Goal: Information Seeking & Learning: Find specific page/section

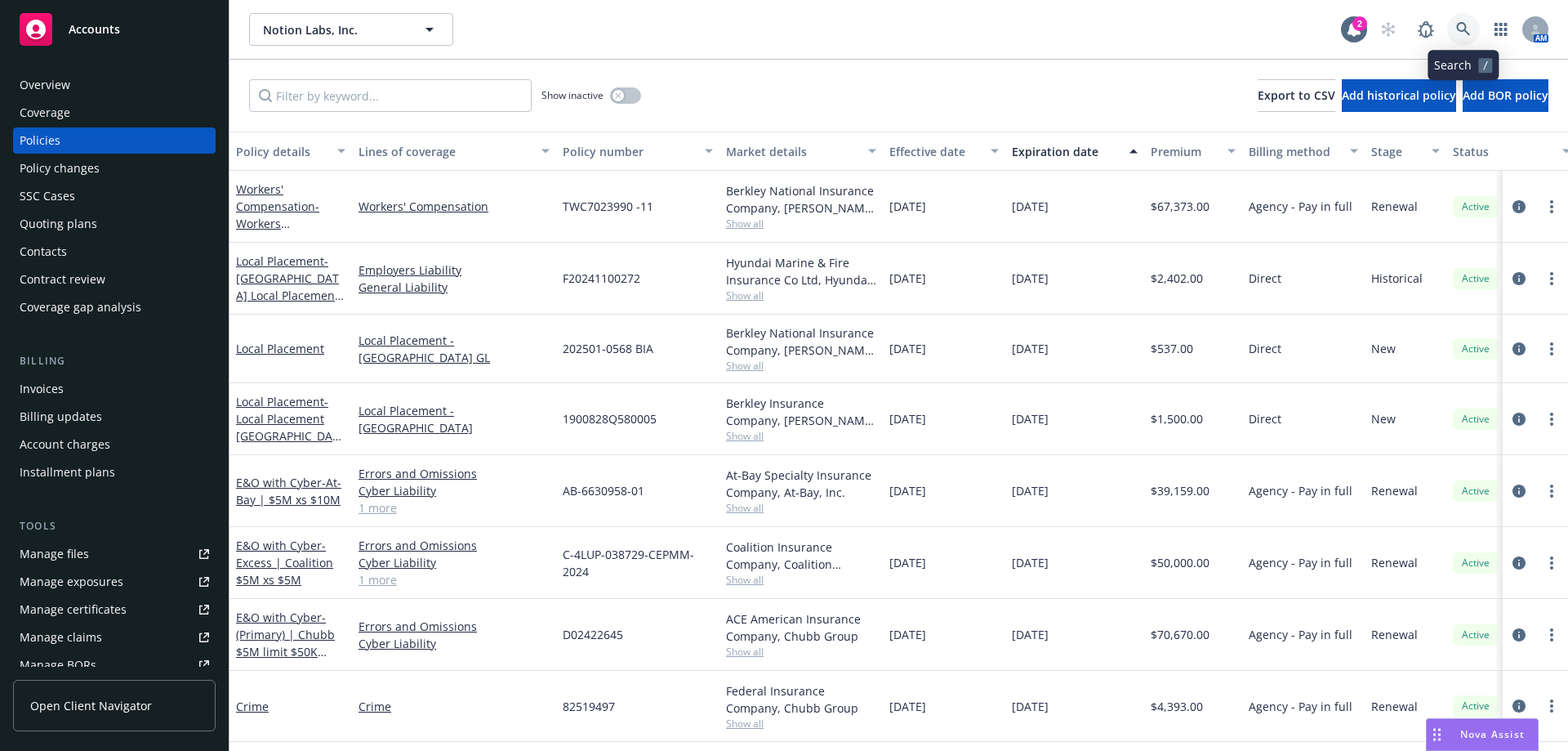
click at [1471, 35] on icon at bounding box center [1464, 29] width 15 height 15
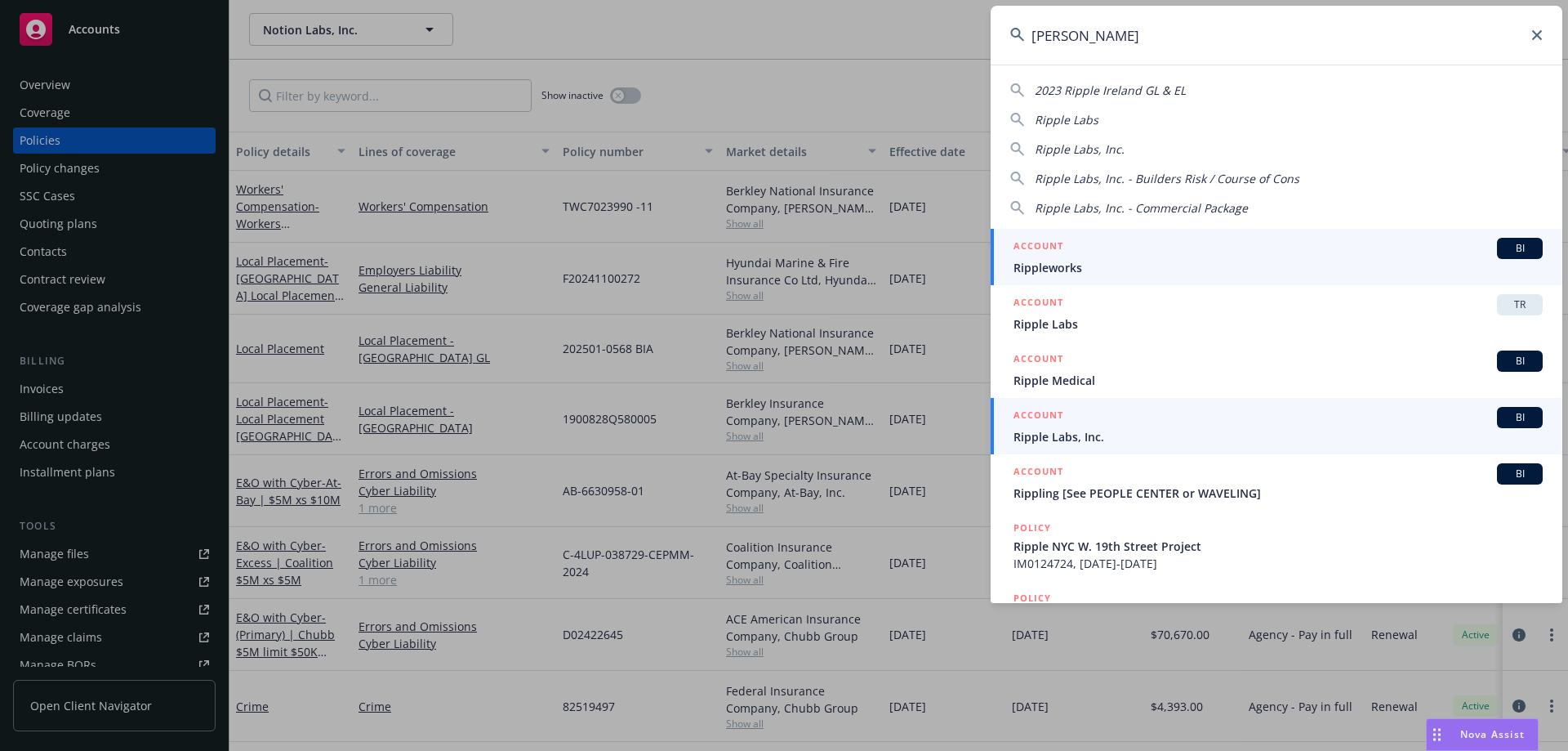
type input "ripp"
click at [1082, 423] on div "ACCOUNT BI" at bounding box center [1278, 417] width 529 height 21
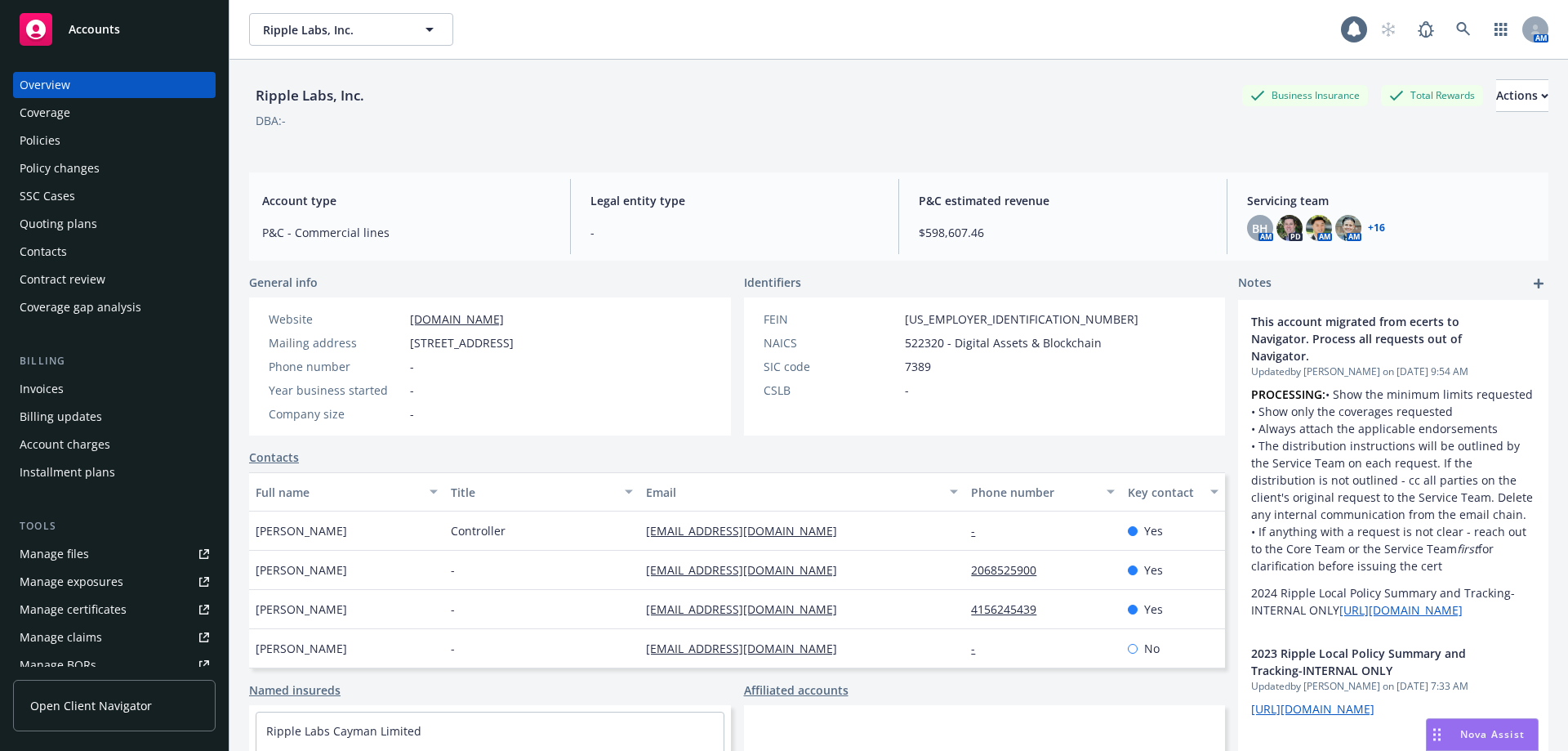
click at [153, 140] on div "Policies" at bounding box center [114, 140] width 190 height 26
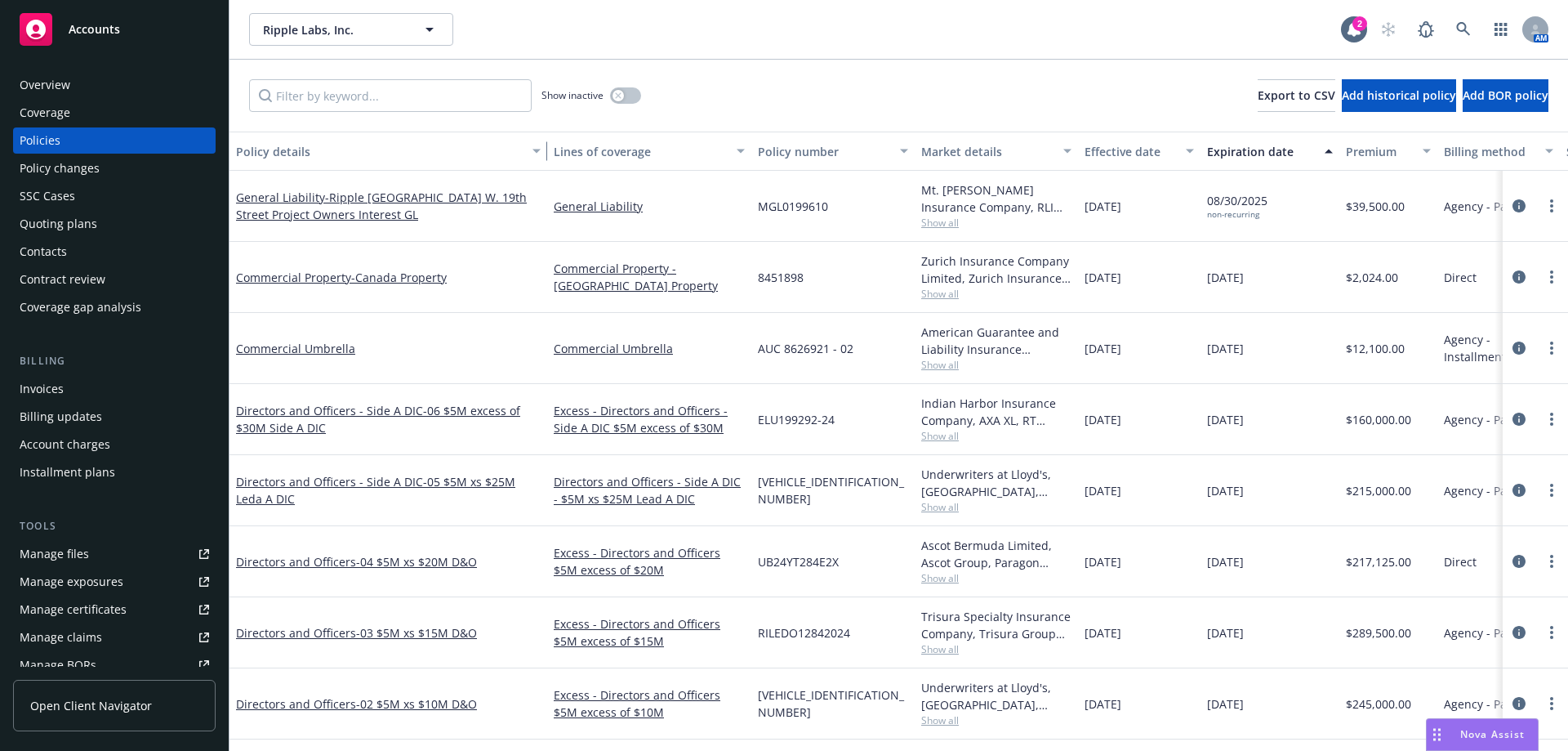
drag, startPoint x: 350, startPoint y: 156, endPoint x: 567, endPoint y: 169, distance: 217.4
click at [547, 169] on button "Policy details" at bounding box center [389, 150] width 318 height 39
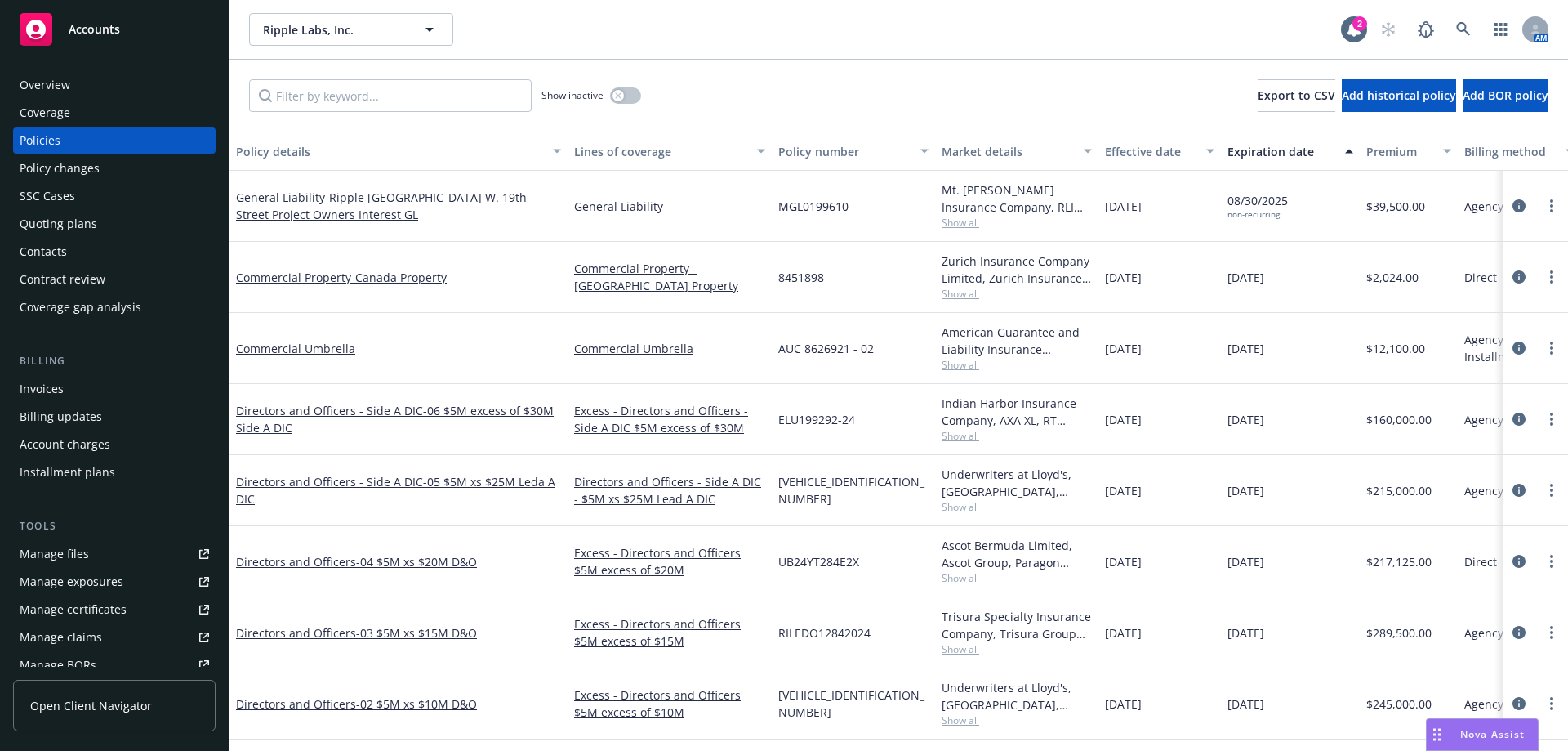
click at [615, 177] on div "General Liability" at bounding box center [669, 206] width 204 height 71
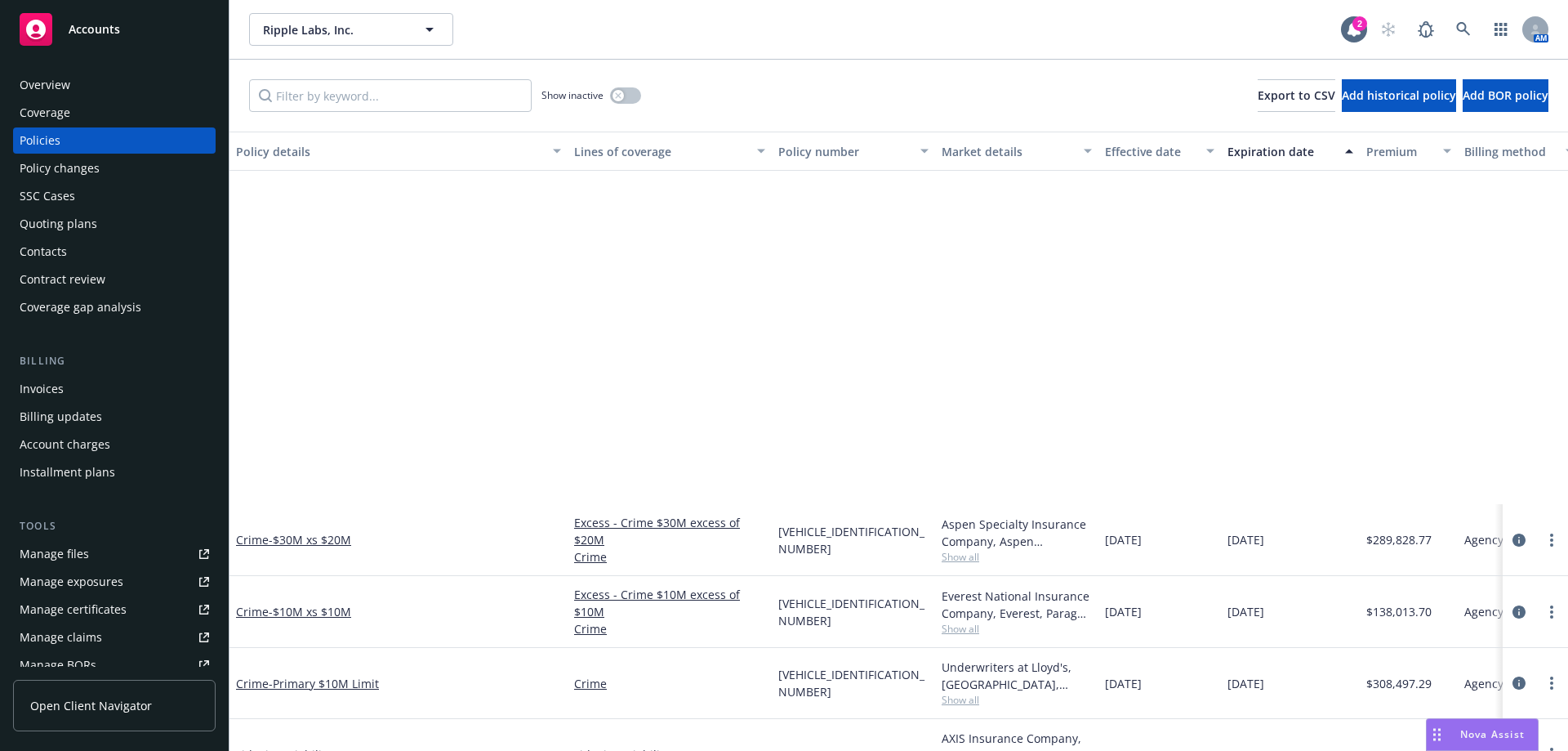
scroll to position [2042, 0]
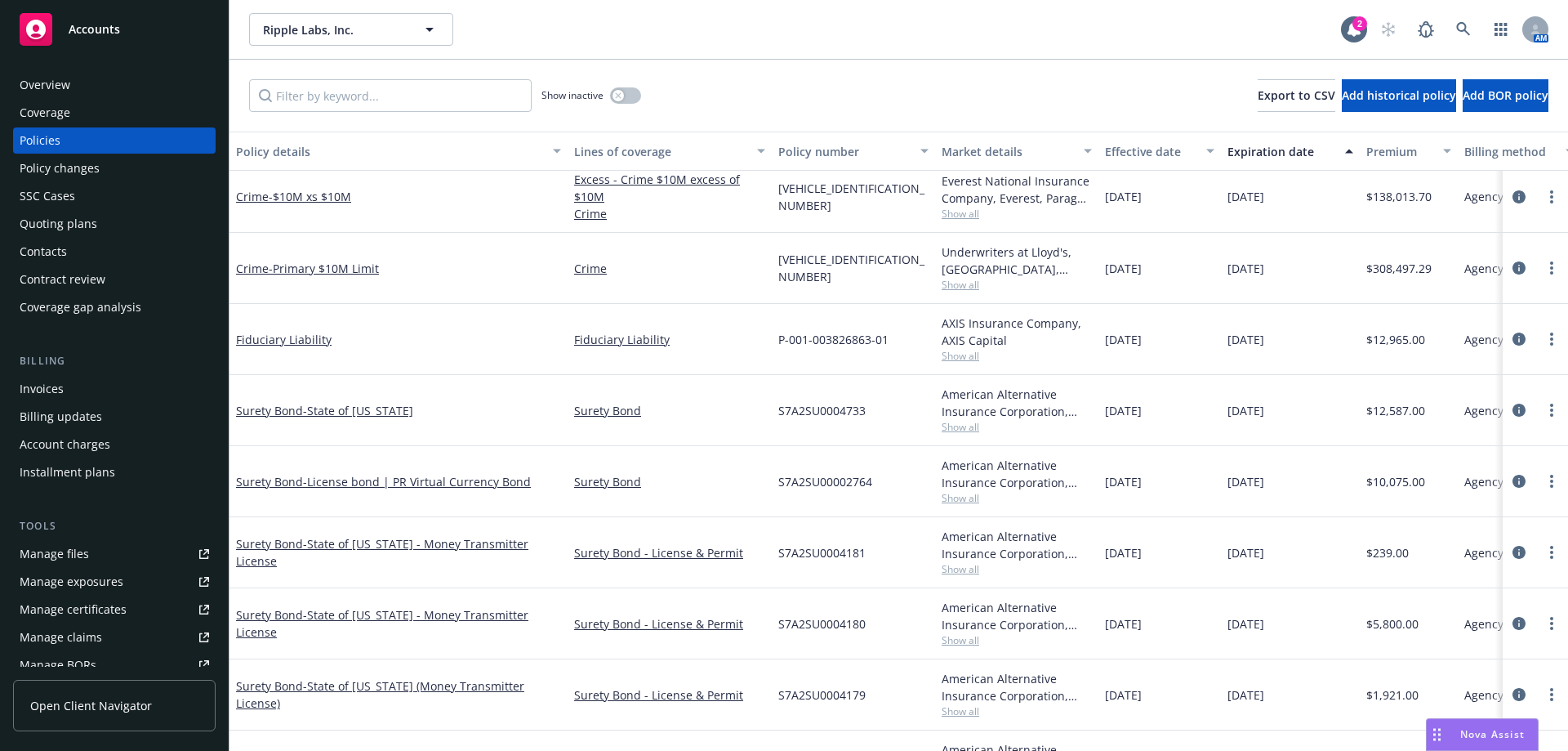
click at [55, 550] on div "Manage files" at bounding box center [55, 554] width 70 height 26
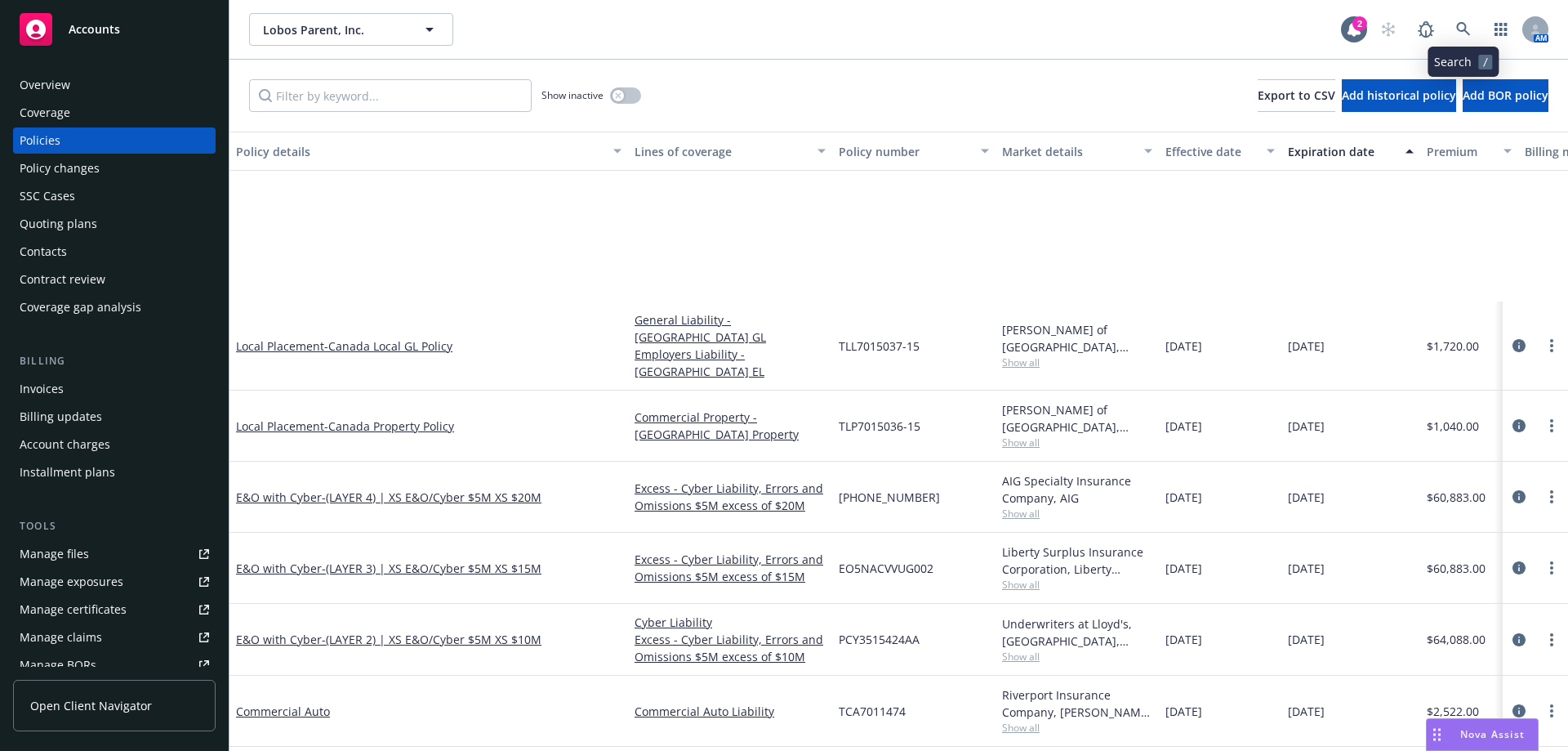
scroll to position [245, 0]
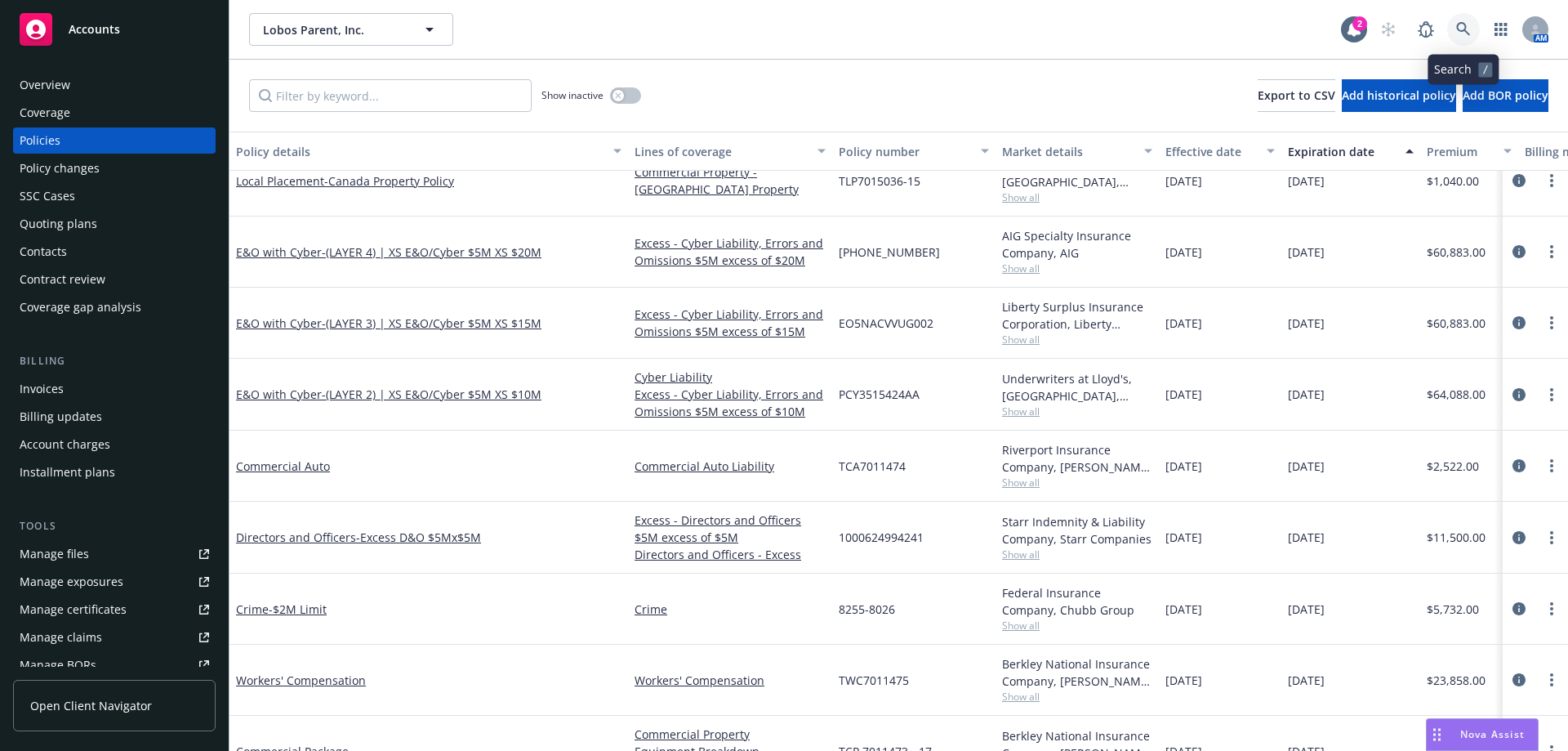
click at [1453, 30] on link at bounding box center [1464, 29] width 33 height 33
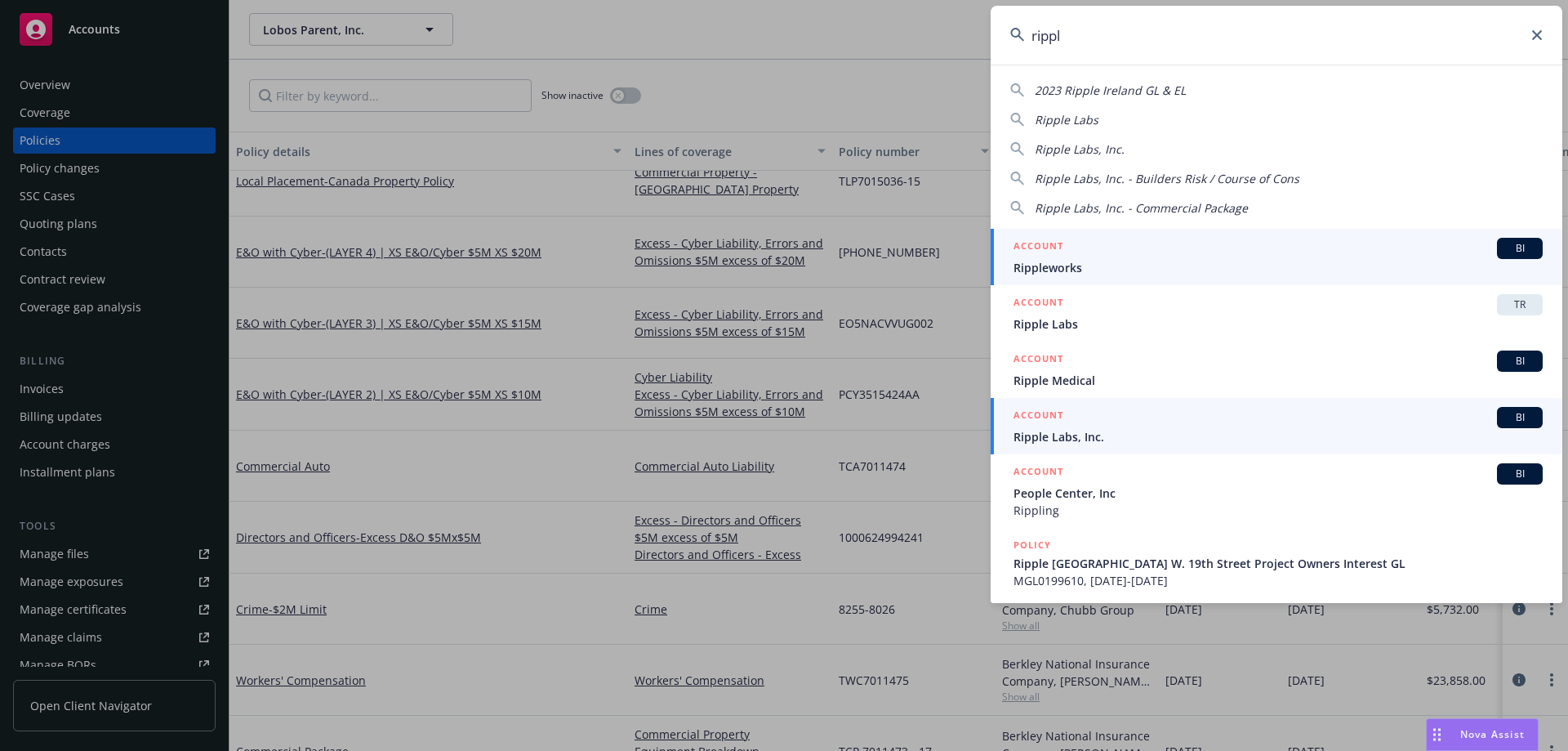
type input "rippl"
click at [1090, 420] on div "ACCOUNT BI" at bounding box center [1278, 417] width 529 height 21
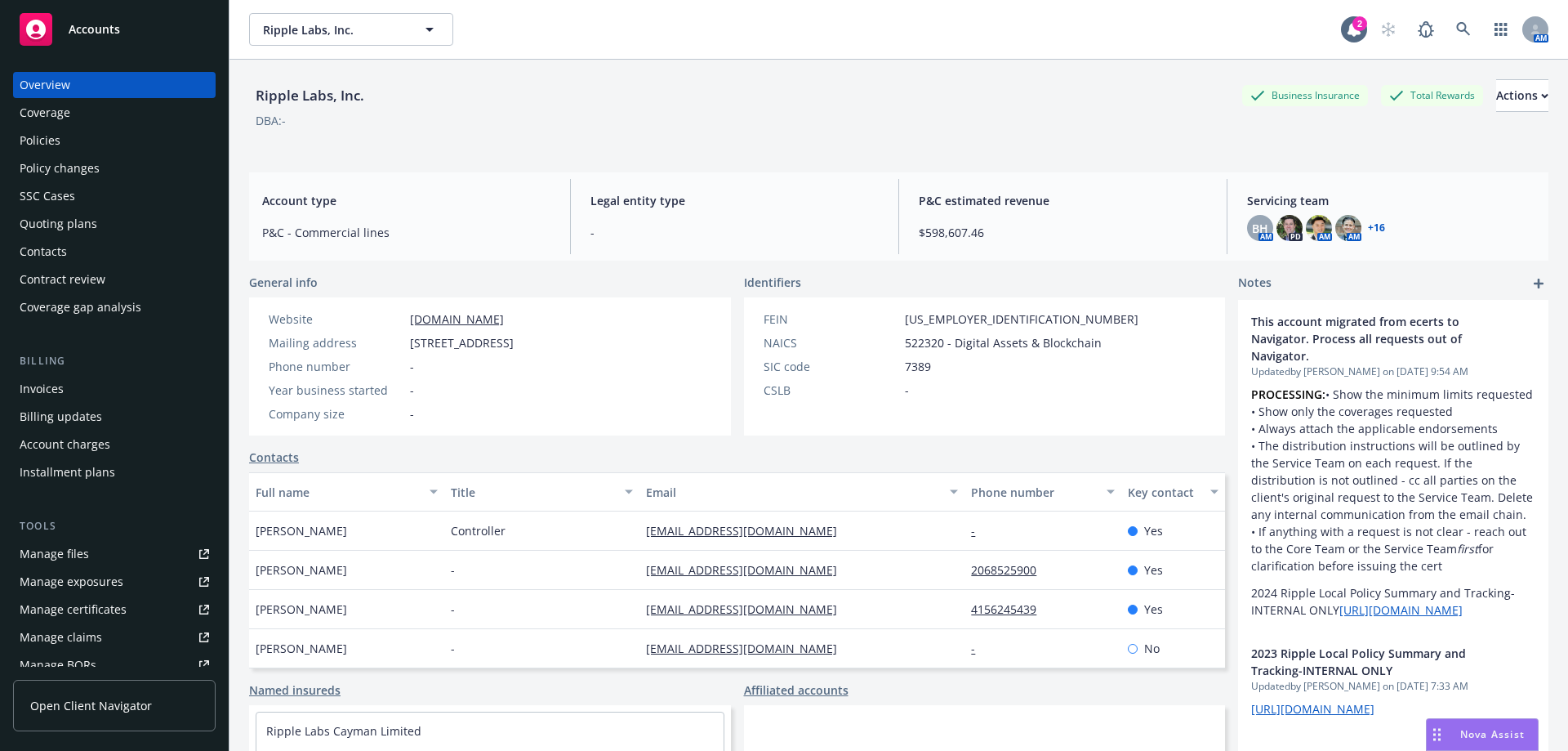
click at [90, 226] on div "Quoting plans" at bounding box center [59, 224] width 78 height 26
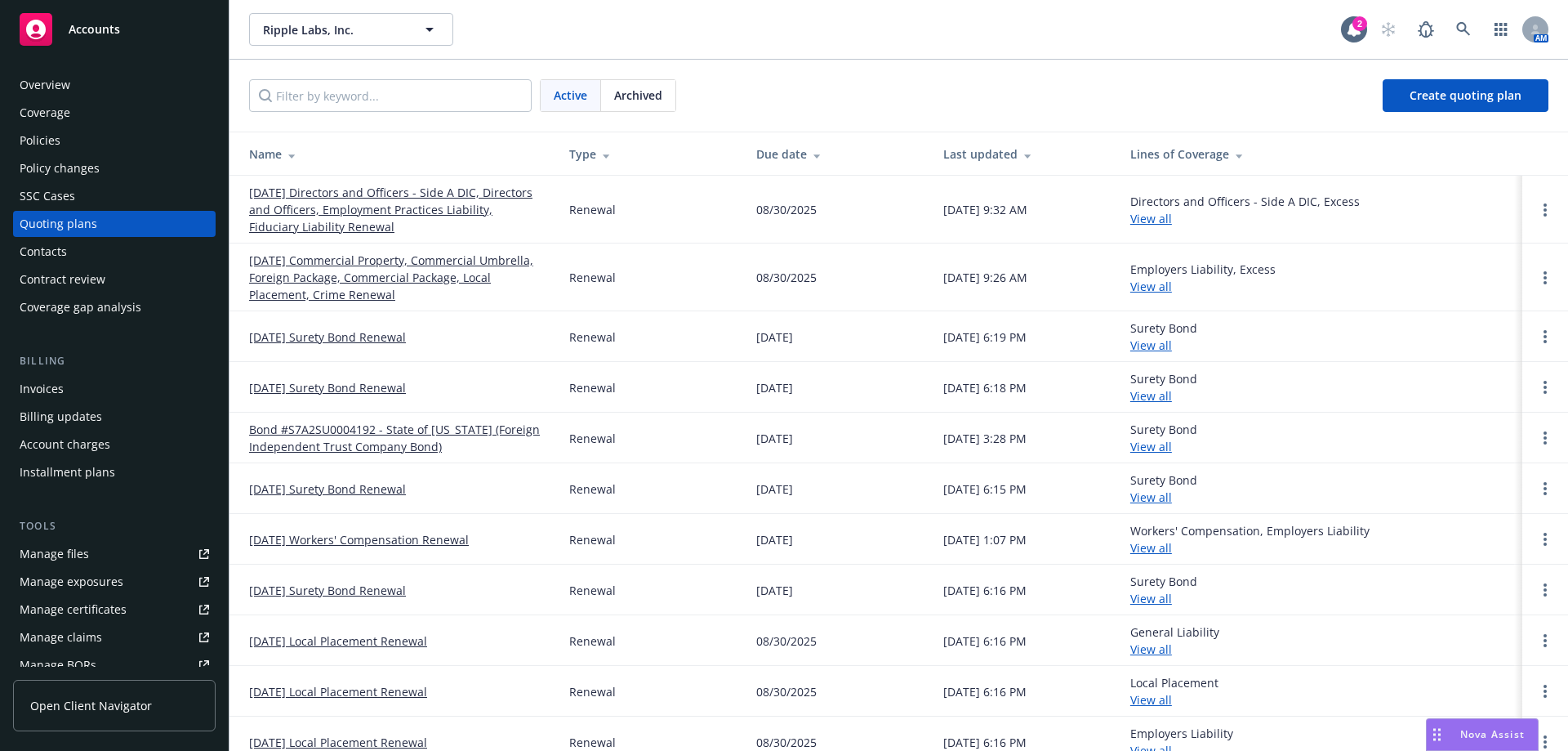
click at [423, 280] on link "08/31/25 Commercial Property, Commercial Umbrella, Foreign Package, Commercial …" at bounding box center [397, 278] width 294 height 52
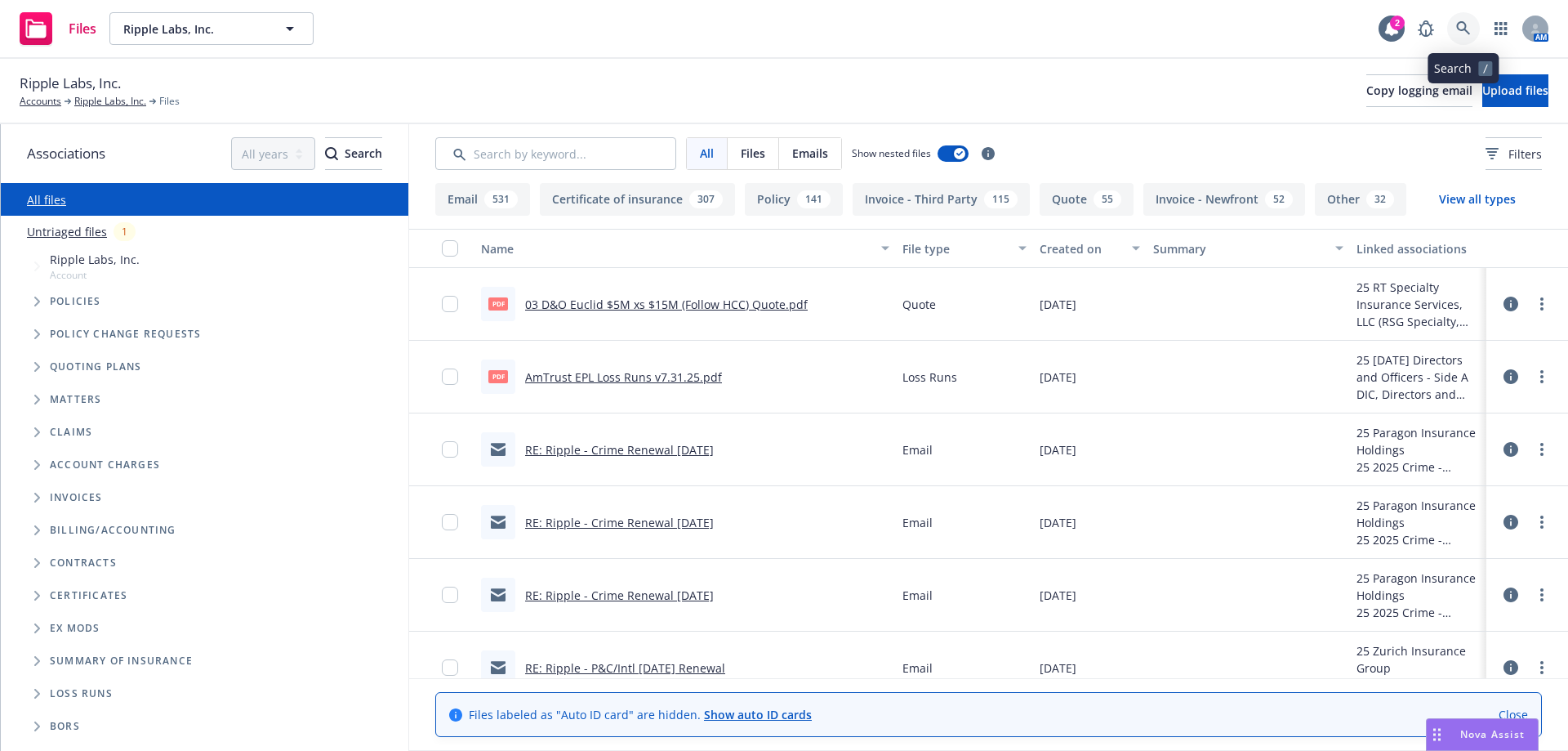
click at [1459, 22] on icon at bounding box center [1464, 28] width 15 height 15
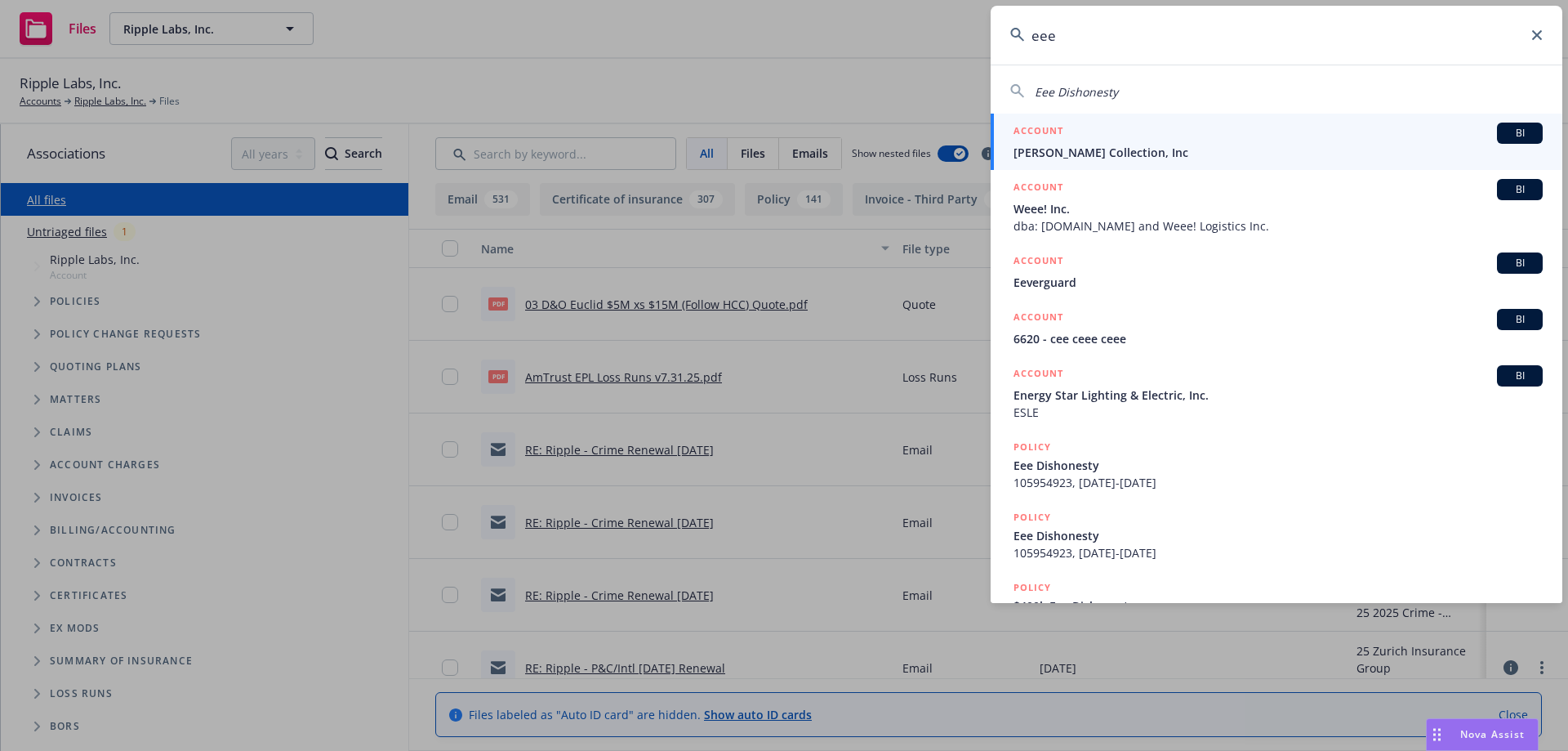
drag, startPoint x: 1096, startPoint y: 35, endPoint x: 969, endPoint y: 25, distance: 127.4
click at [969, 25] on div "eee Eee Dishonesty ACCOUNT BI Itay Yona Collection, Inc ACCOUNT BI Weee! Inc. d…" at bounding box center [784, 375] width 1568 height 751
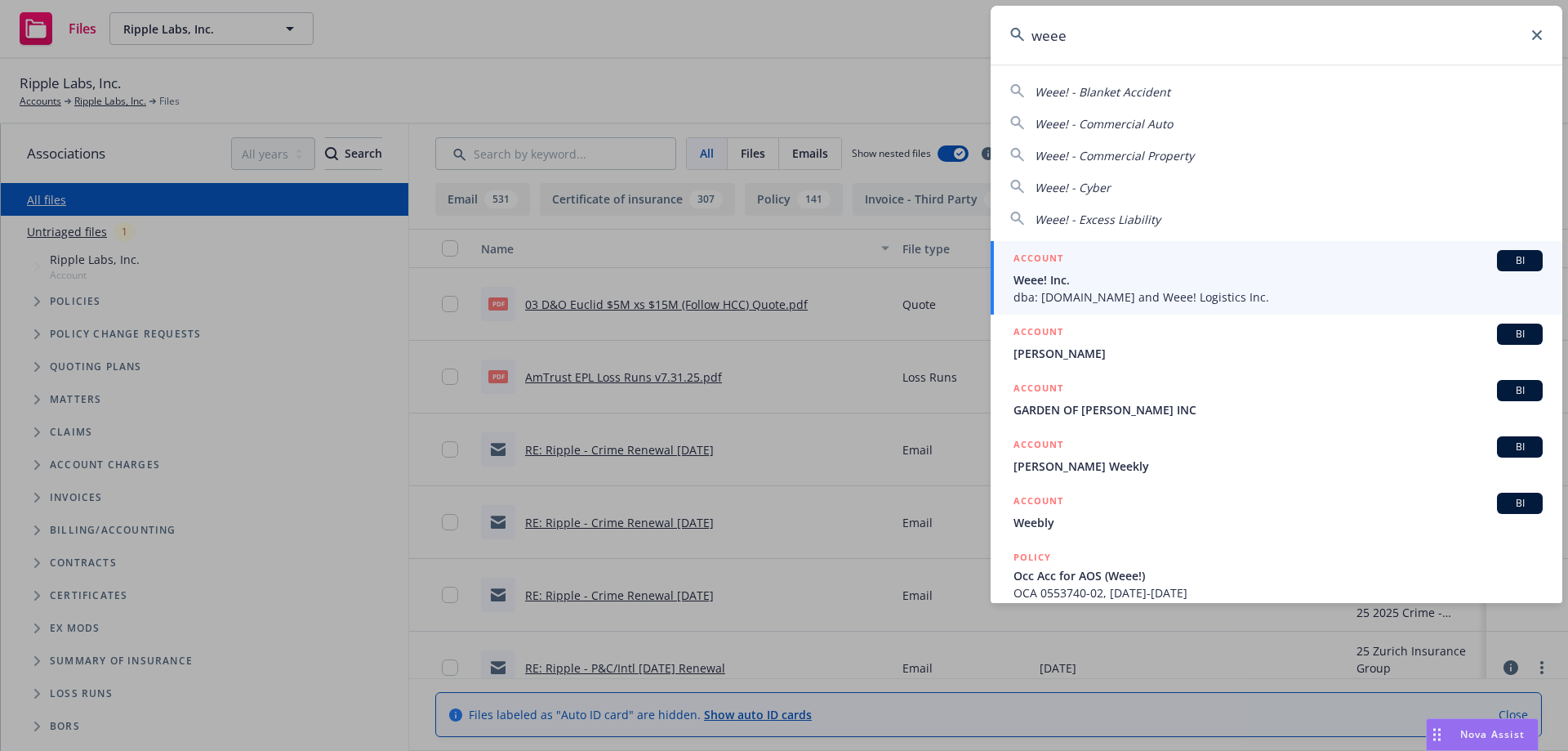
type input "weee"
click at [1076, 285] on span "Weee! Inc." at bounding box center [1278, 280] width 529 height 17
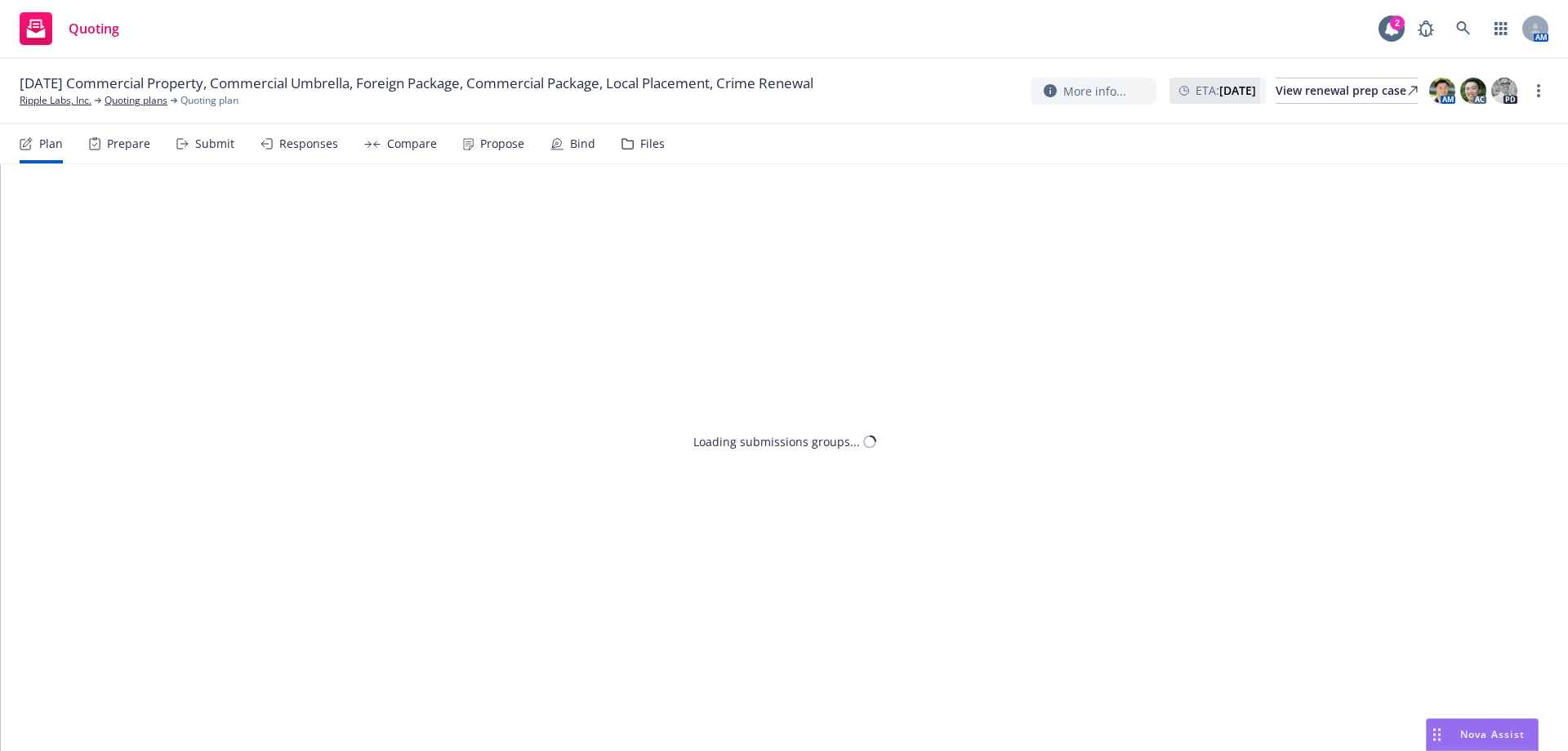
click at [661, 142] on nav "Plan Prepare Submit Responses Compare Propose Bind Files" at bounding box center [784, 143] width 1529 height 39
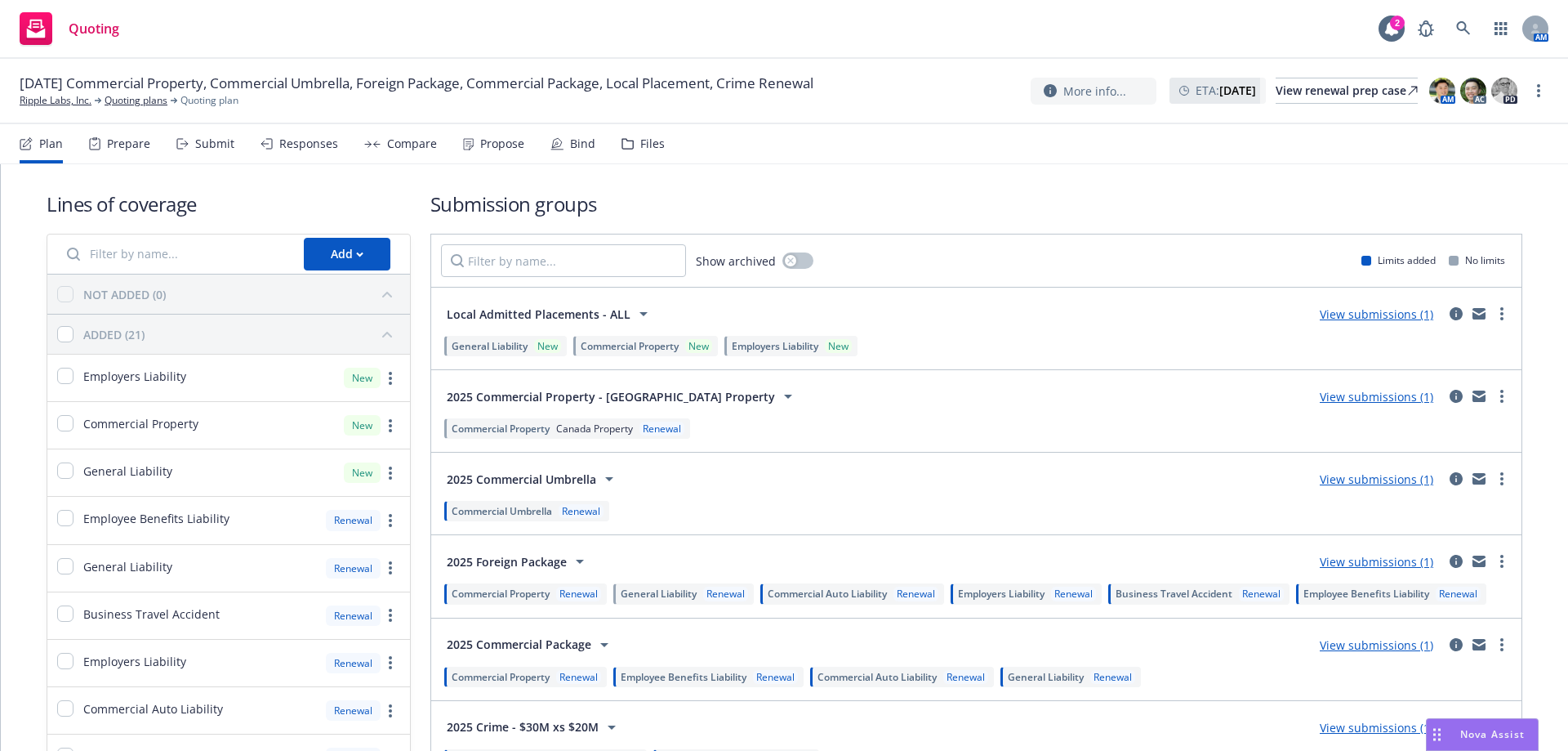
click at [656, 144] on div "Files" at bounding box center [652, 143] width 25 height 13
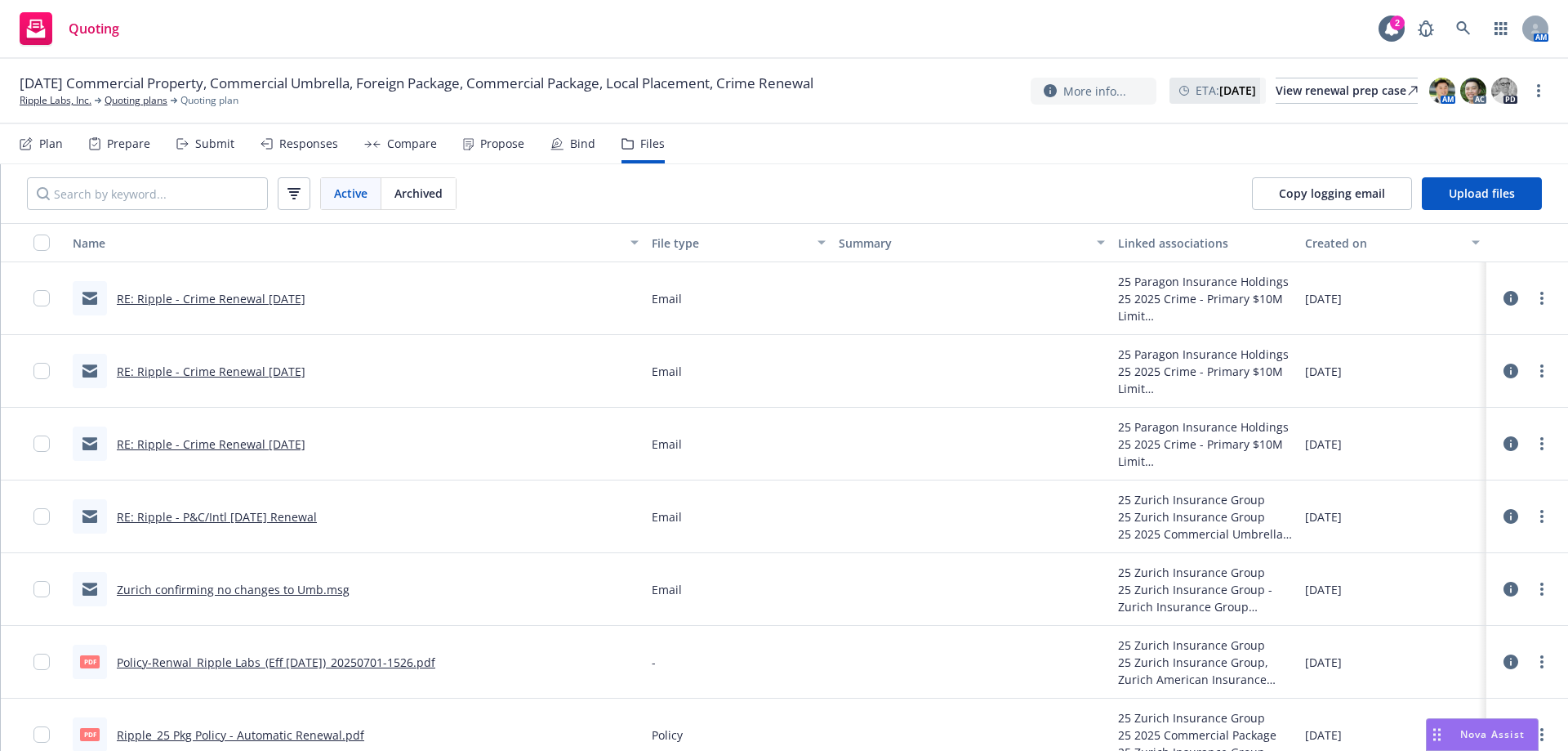
click at [247, 297] on link "RE: Ripple - Crime Renewal [DATE]" at bounding box center [211, 298] width 189 height 16
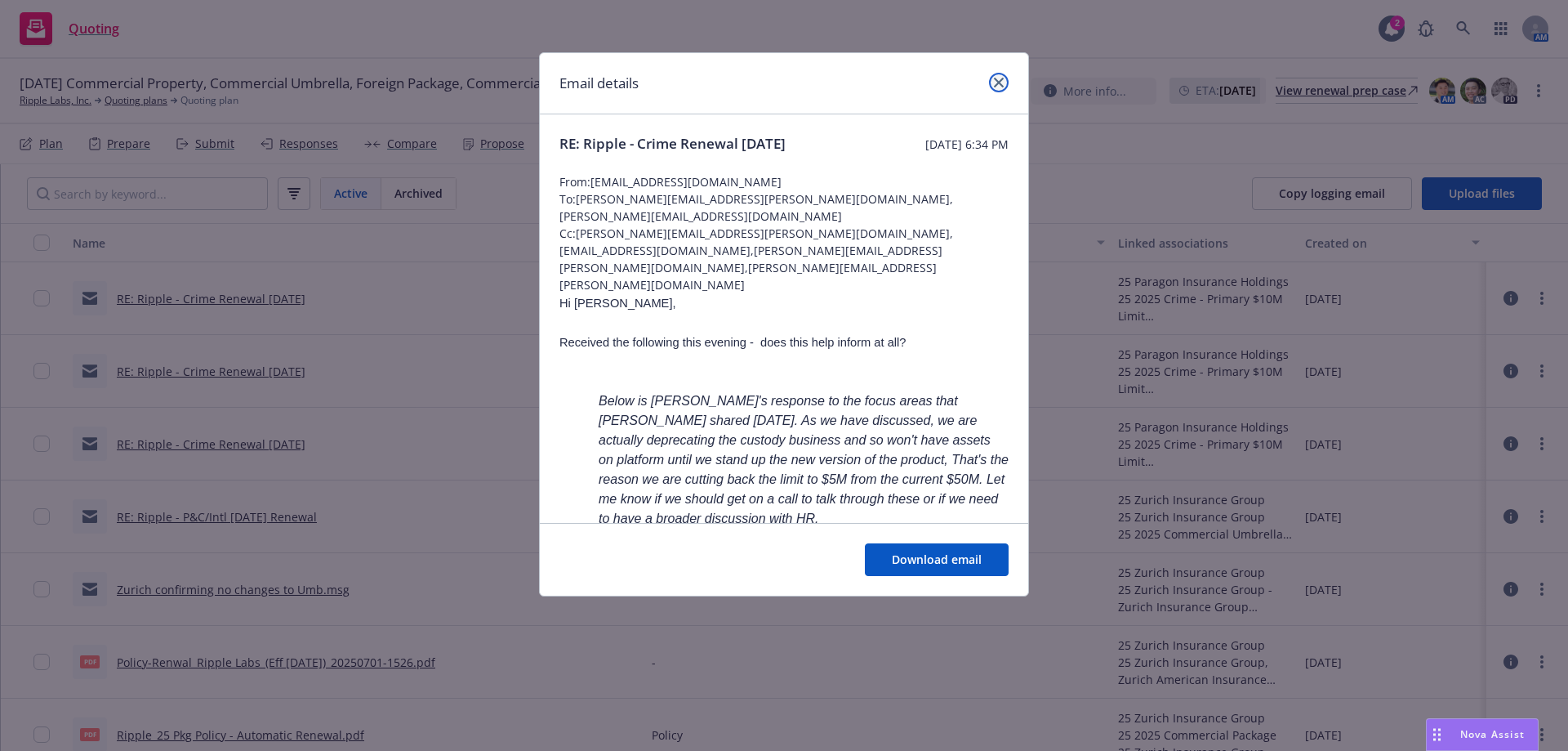
click at [995, 81] on icon "close" at bounding box center [999, 83] width 10 height 10
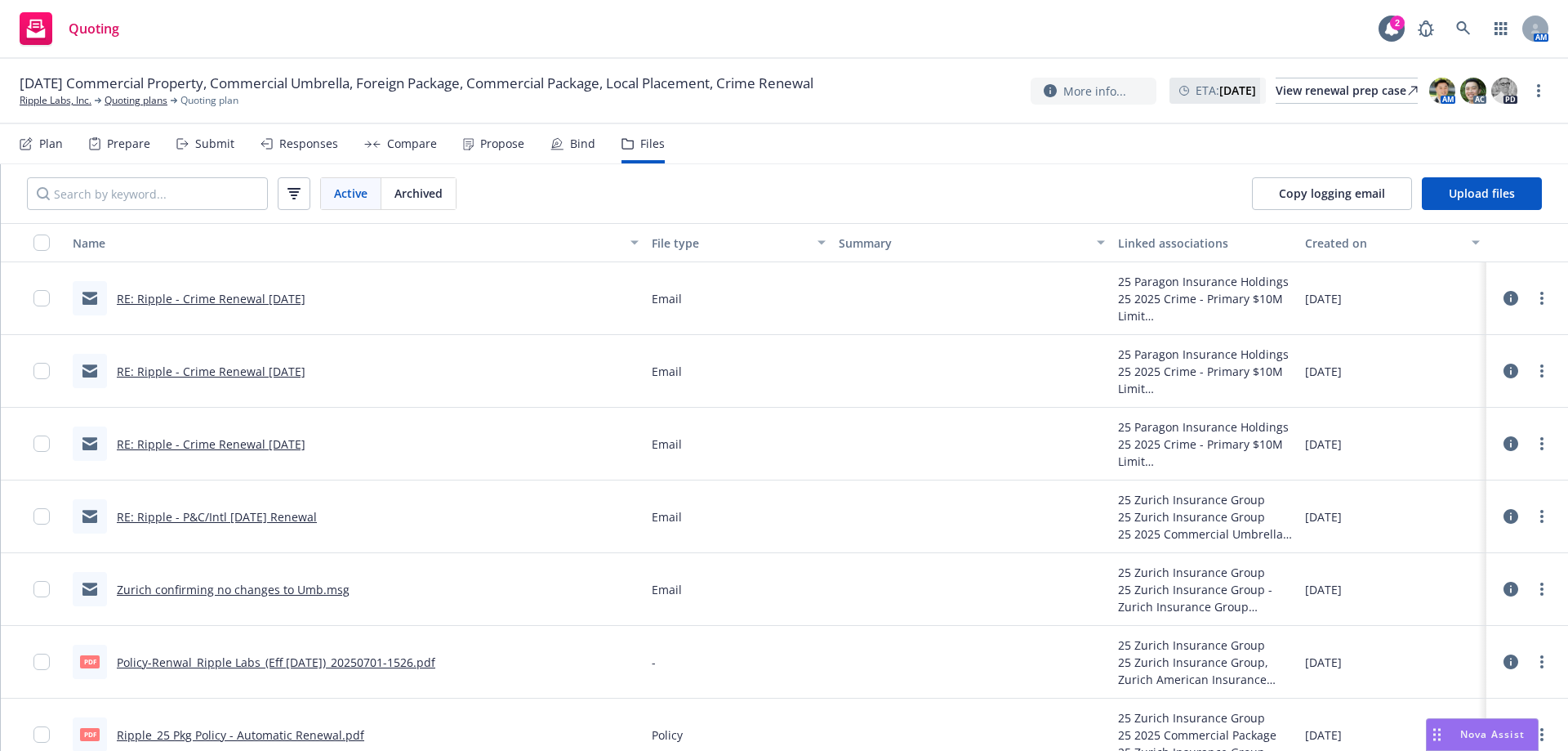
scroll to position [163, 0]
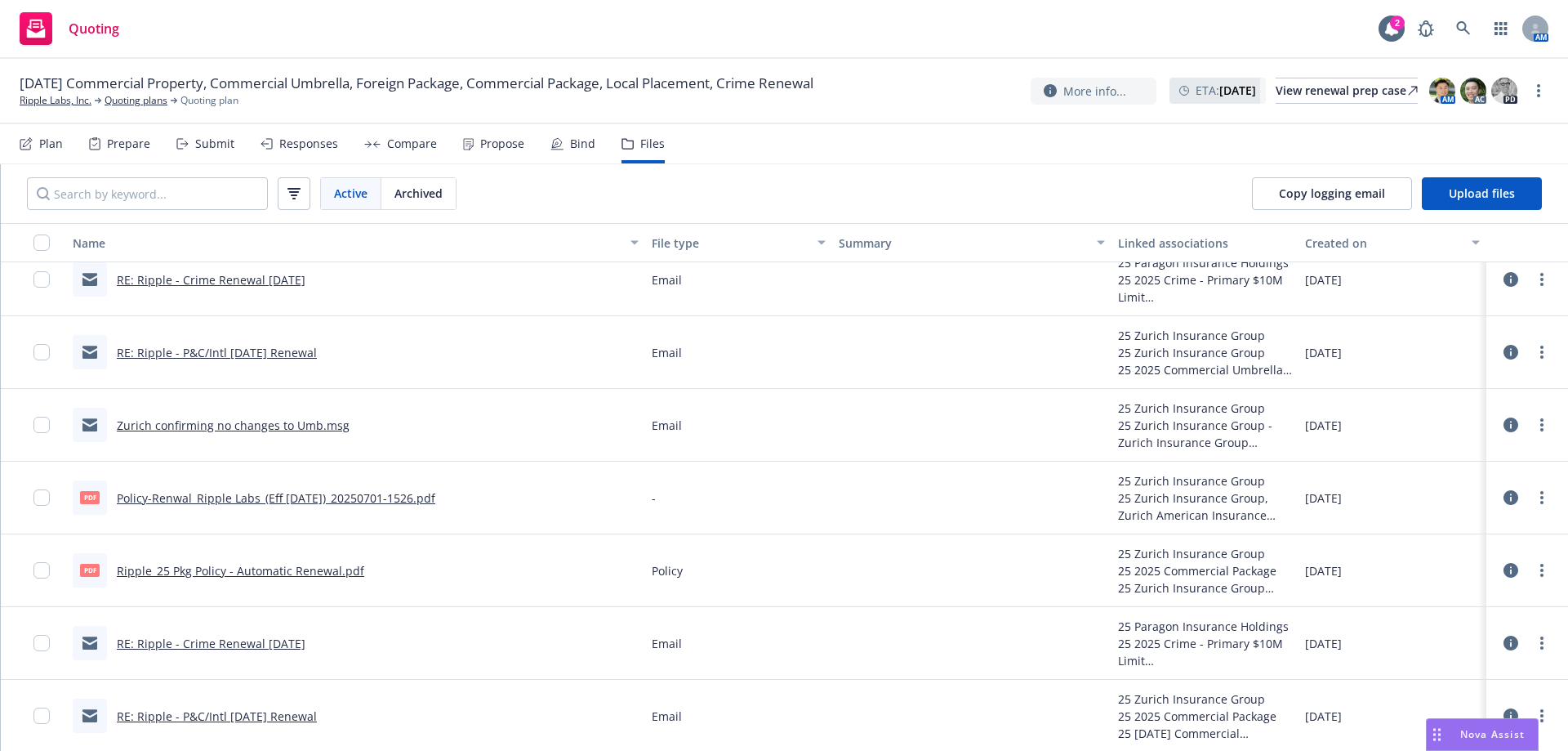
click at [336, 500] on link "Policy-Renwal_Ripple Labs_(Eff 2025-08-31)_20250701-1526.pdf" at bounding box center [275, 498] width 318 height 16
click at [209, 574] on link "Ripple_25 Pkg Policy - Automatic Renewal.pdf" at bounding box center [240, 571] width 248 height 16
click at [1322, 49] on div "Quoting 2 AM" at bounding box center [784, 29] width 1568 height 59
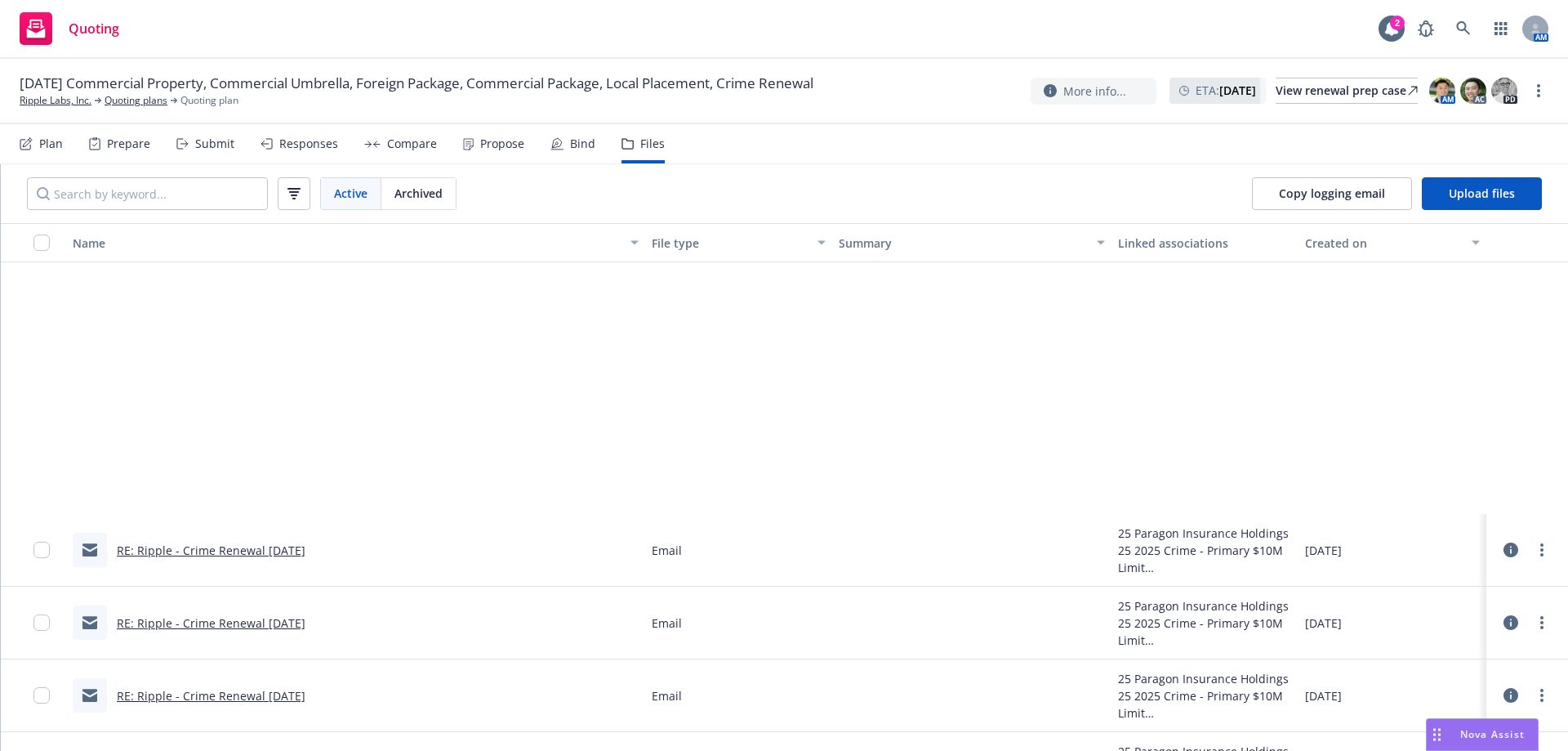
scroll to position [1389, 0]
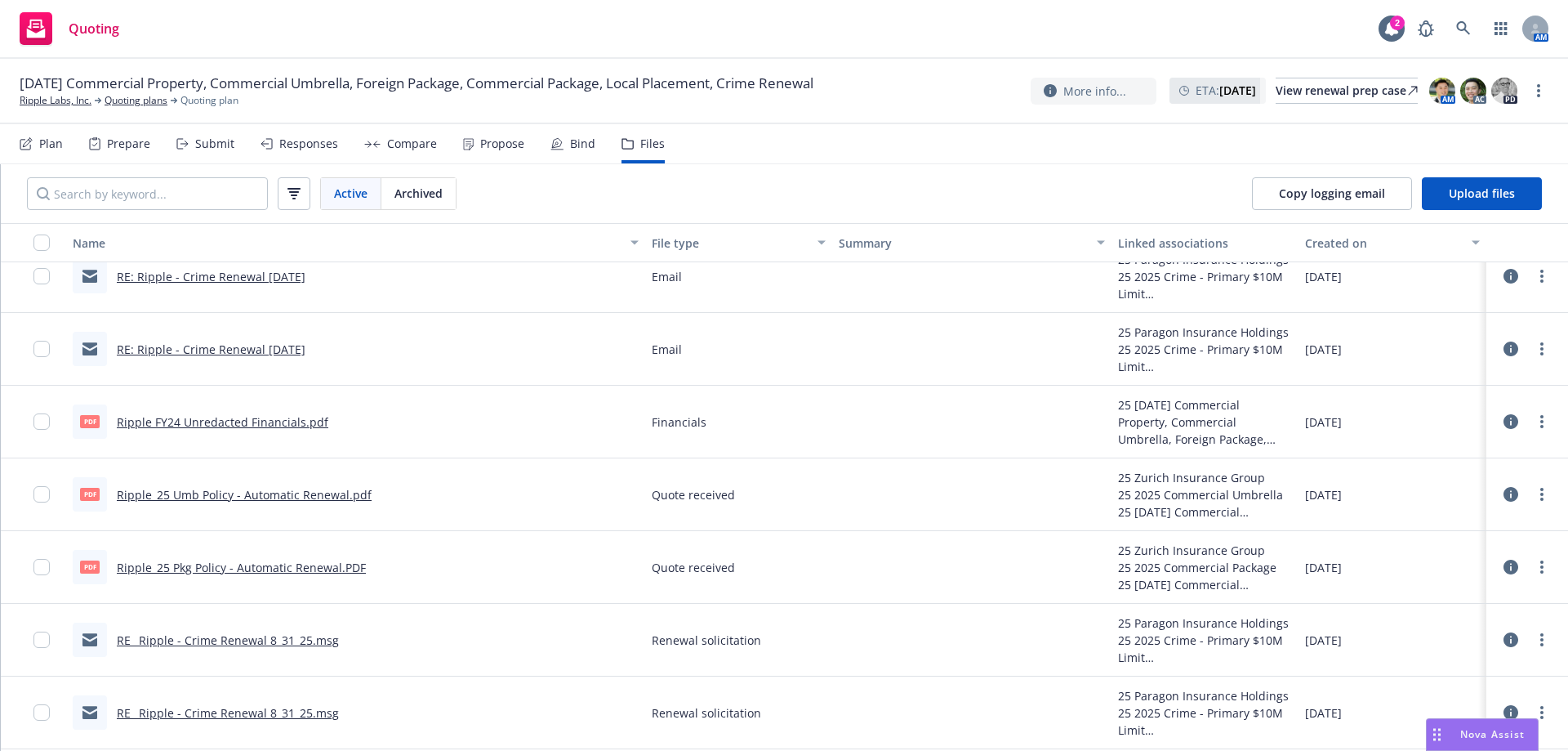
click at [313, 499] on link "Ripple_25 Umb Policy - Automatic Renewal.pdf" at bounding box center [244, 495] width 255 height 16
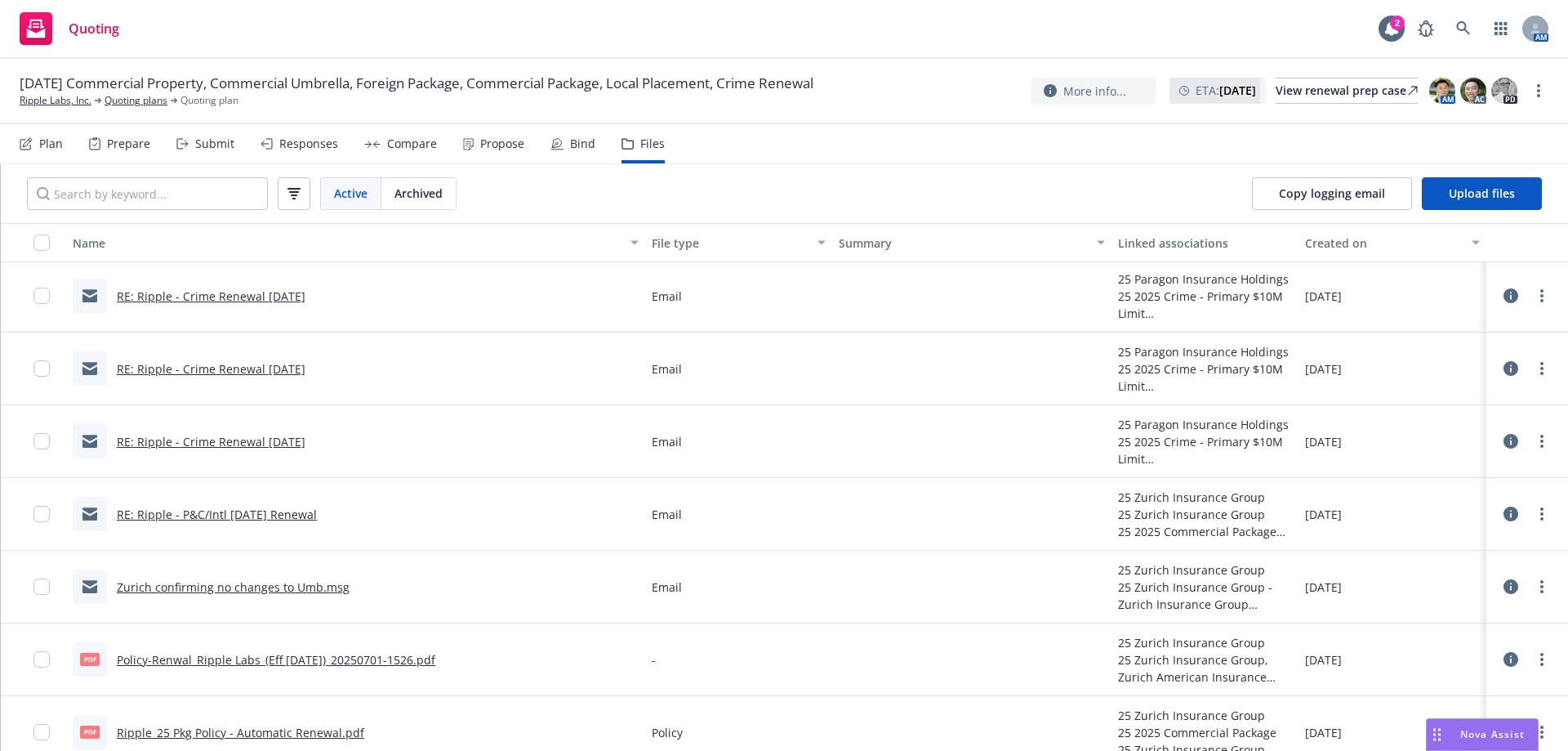
scroll to position [0, 0]
click at [256, 299] on link "RE: Ripple - Crime Renewal 8/31/25" at bounding box center [211, 298] width 189 height 16
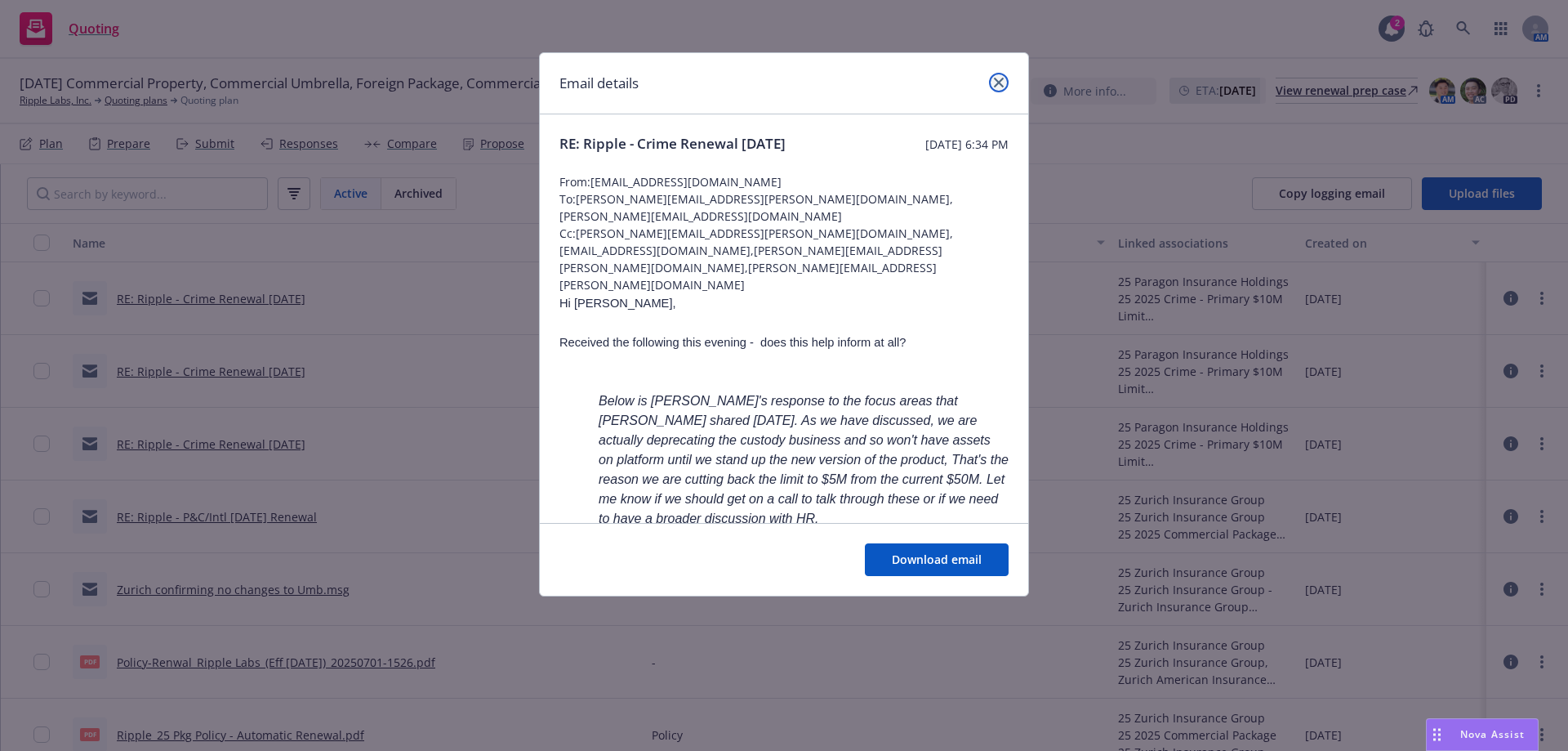
click at [999, 88] on link "close" at bounding box center [999, 83] width 20 height 20
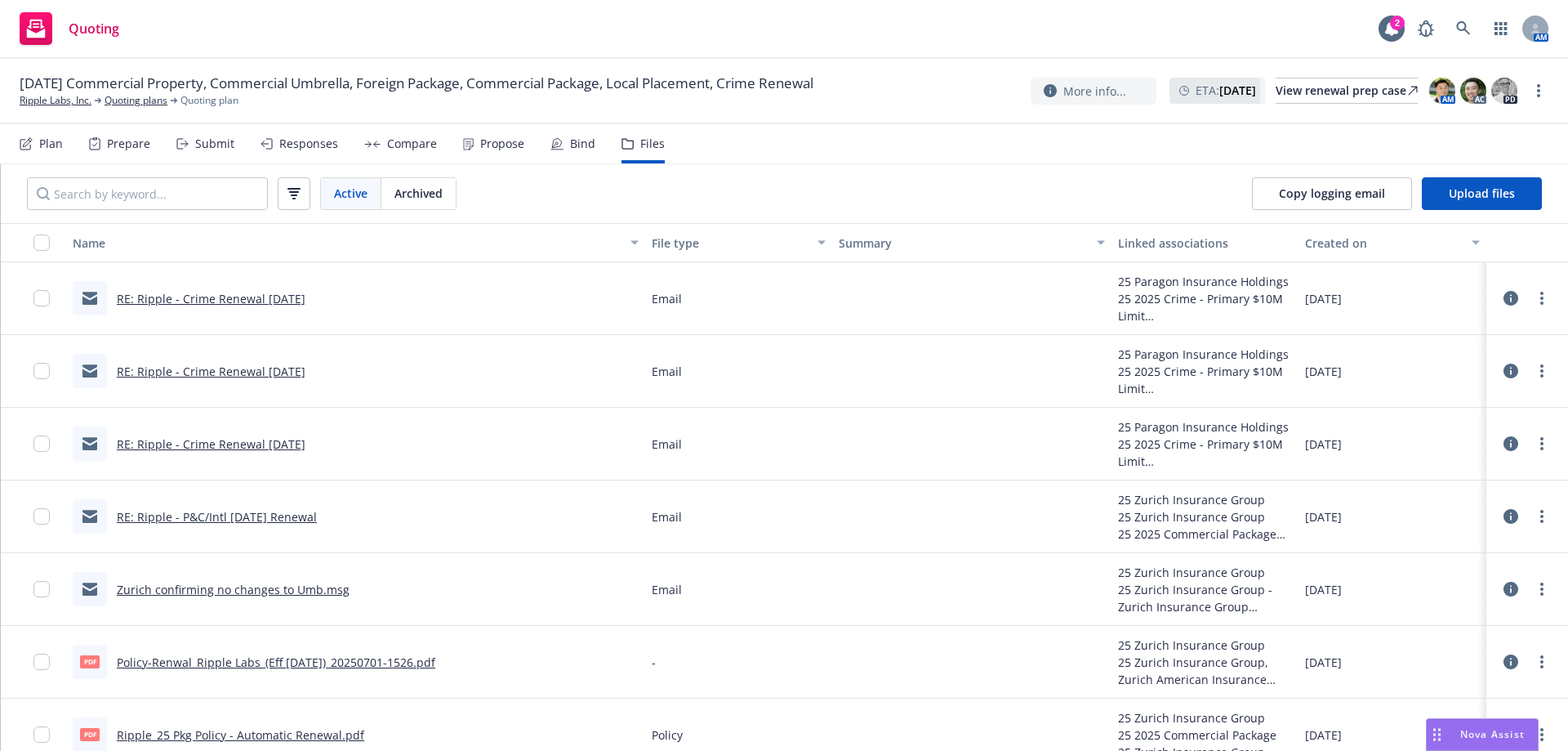
click at [1481, 159] on nav "Plan Prepare Submit Responses Compare Propose Bind Files" at bounding box center [784, 143] width 1529 height 39
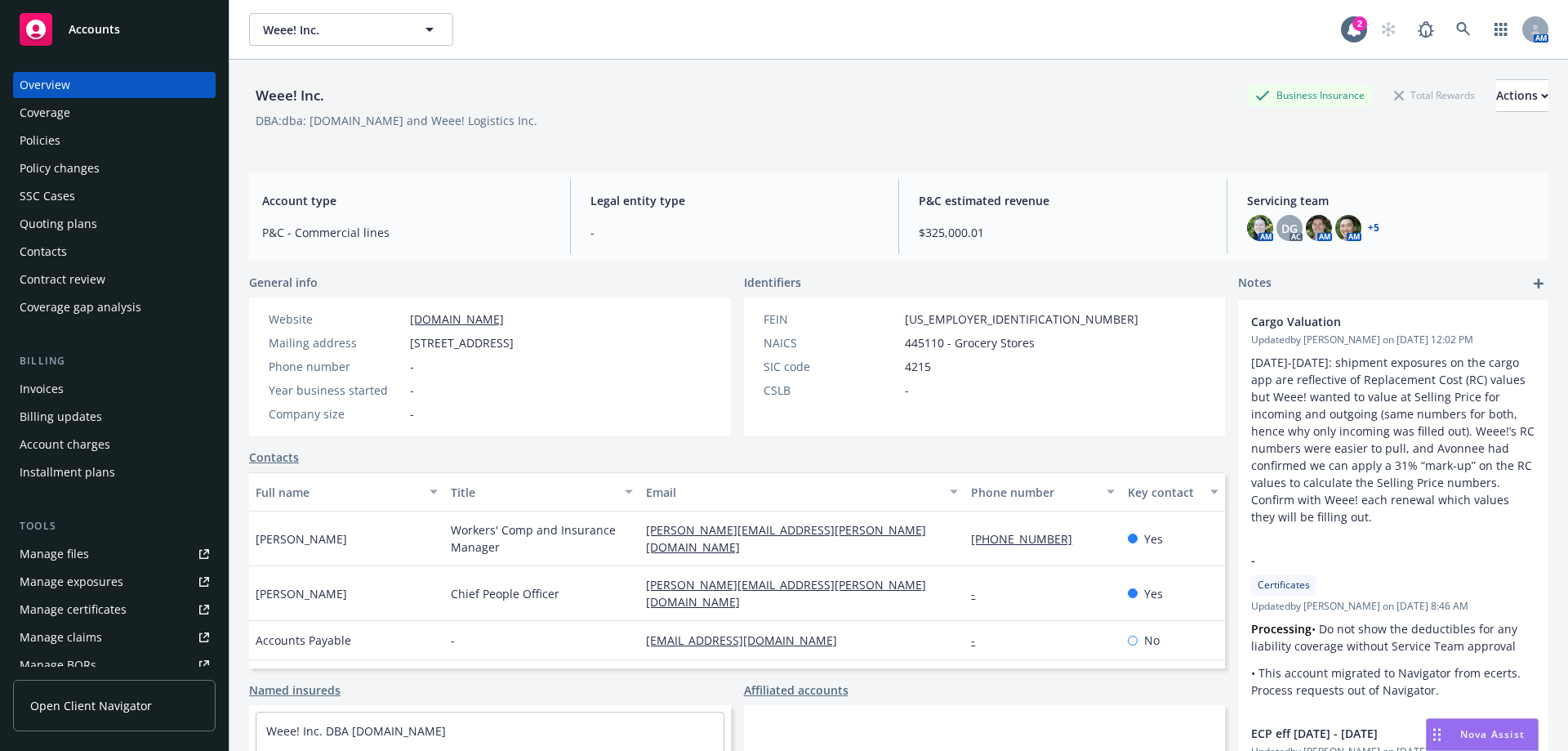
click at [64, 131] on div "Policies" at bounding box center [114, 140] width 190 height 26
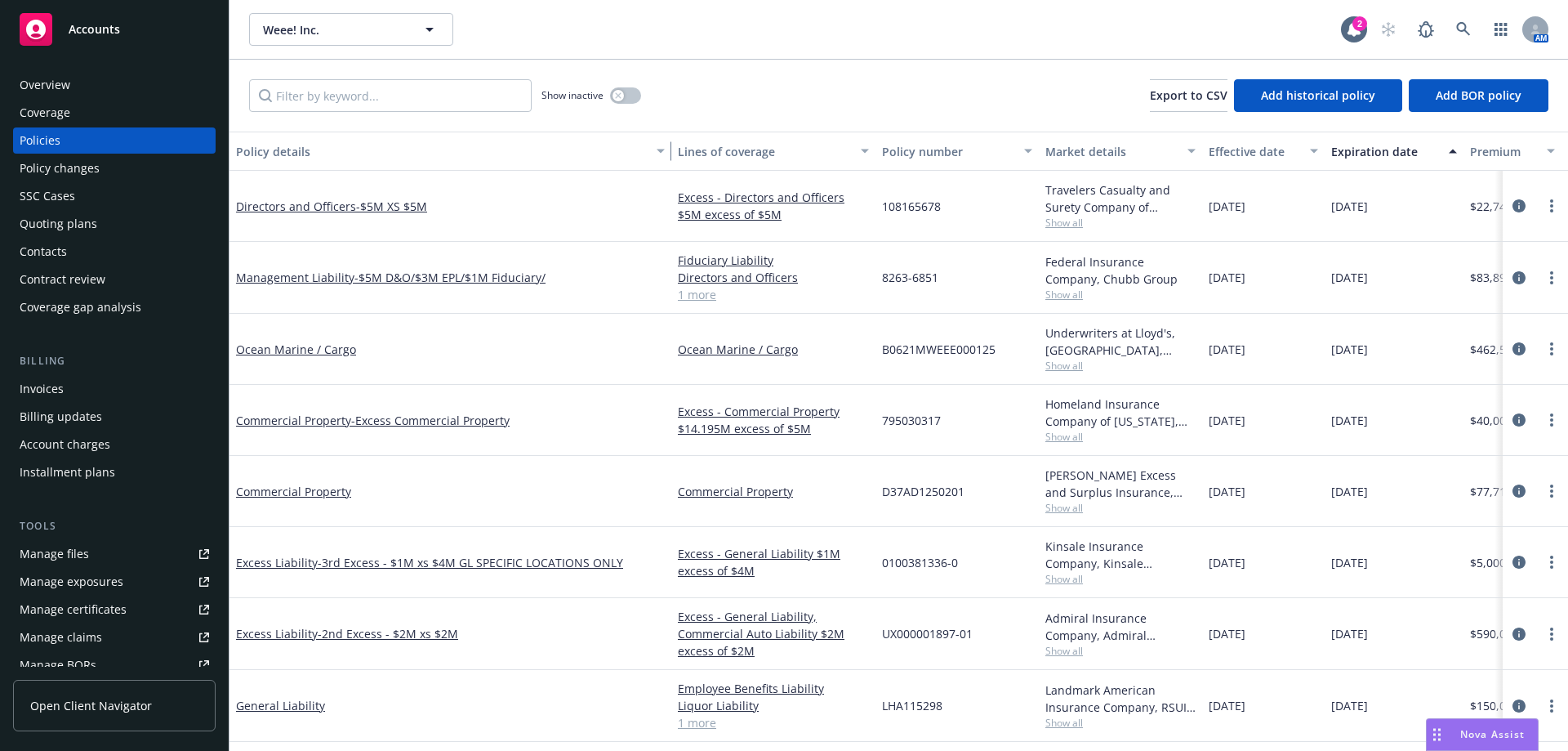
drag, startPoint x: 345, startPoint y: 144, endPoint x: 665, endPoint y: 158, distance: 320.3
click at [665, 158] on div "button" at bounding box center [663, 151] width 8 height 38
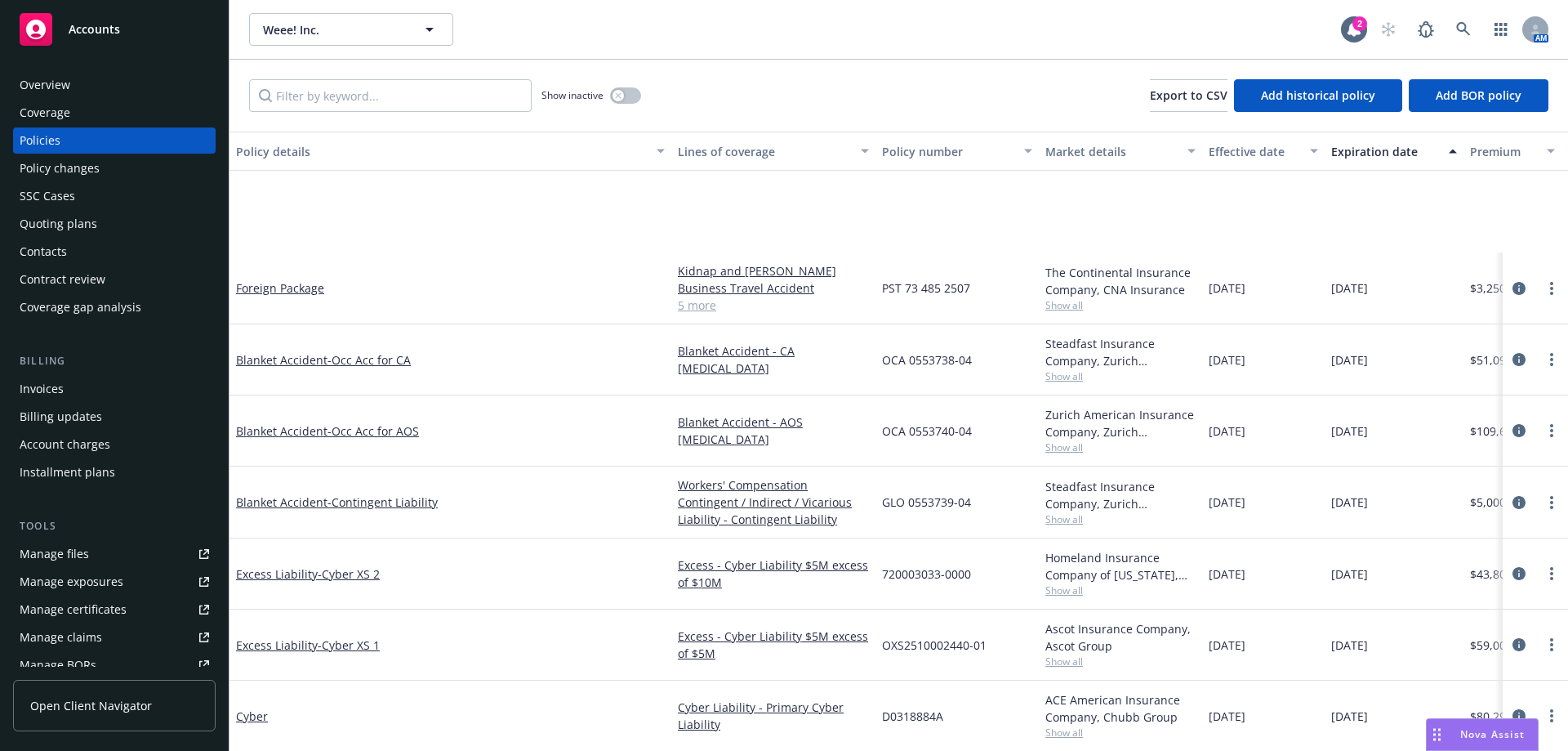
scroll to position [727, 0]
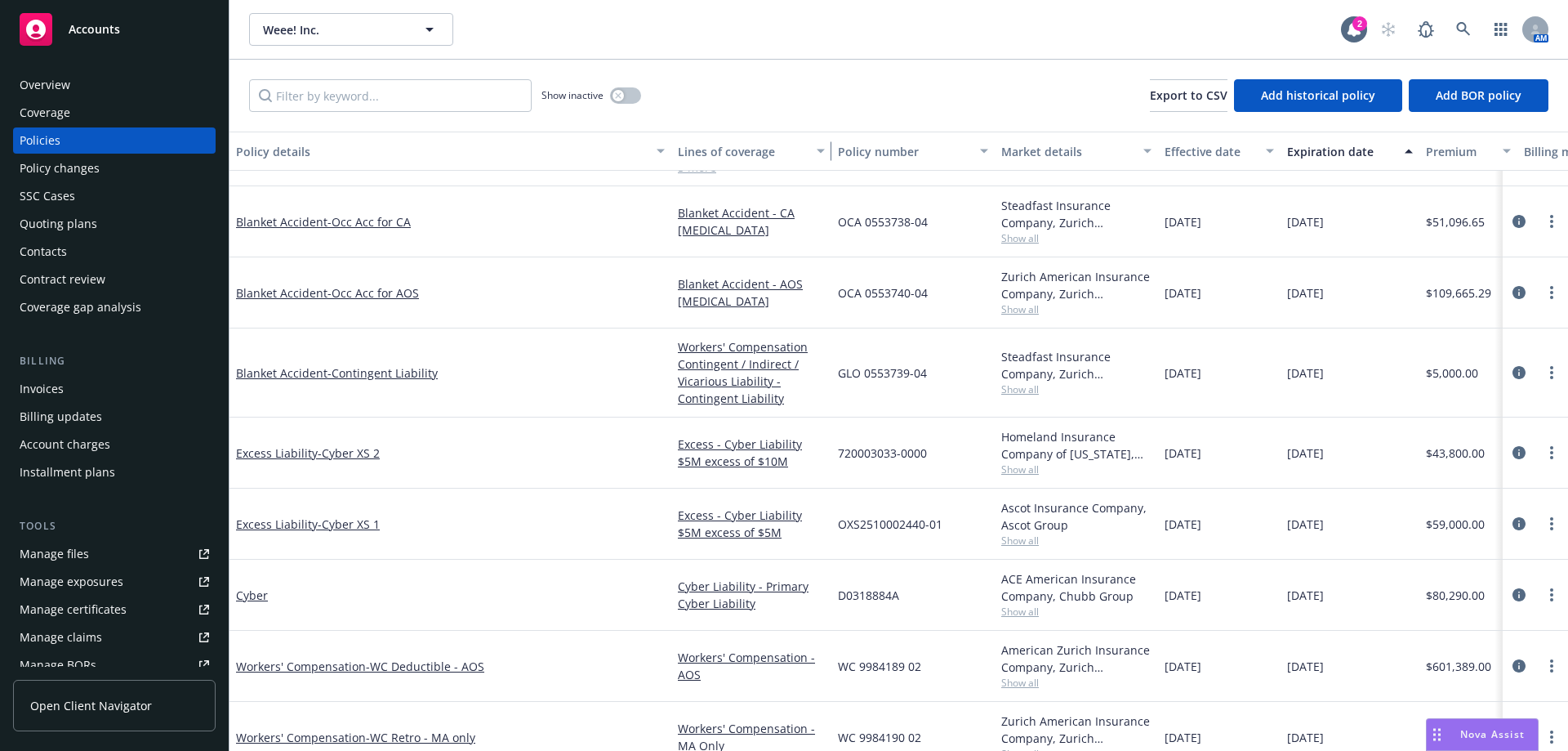
drag, startPoint x: 871, startPoint y: 151, endPoint x: 826, endPoint y: 155, distance: 45.2
click at [826, 155] on div "button" at bounding box center [823, 151] width 8 height 38
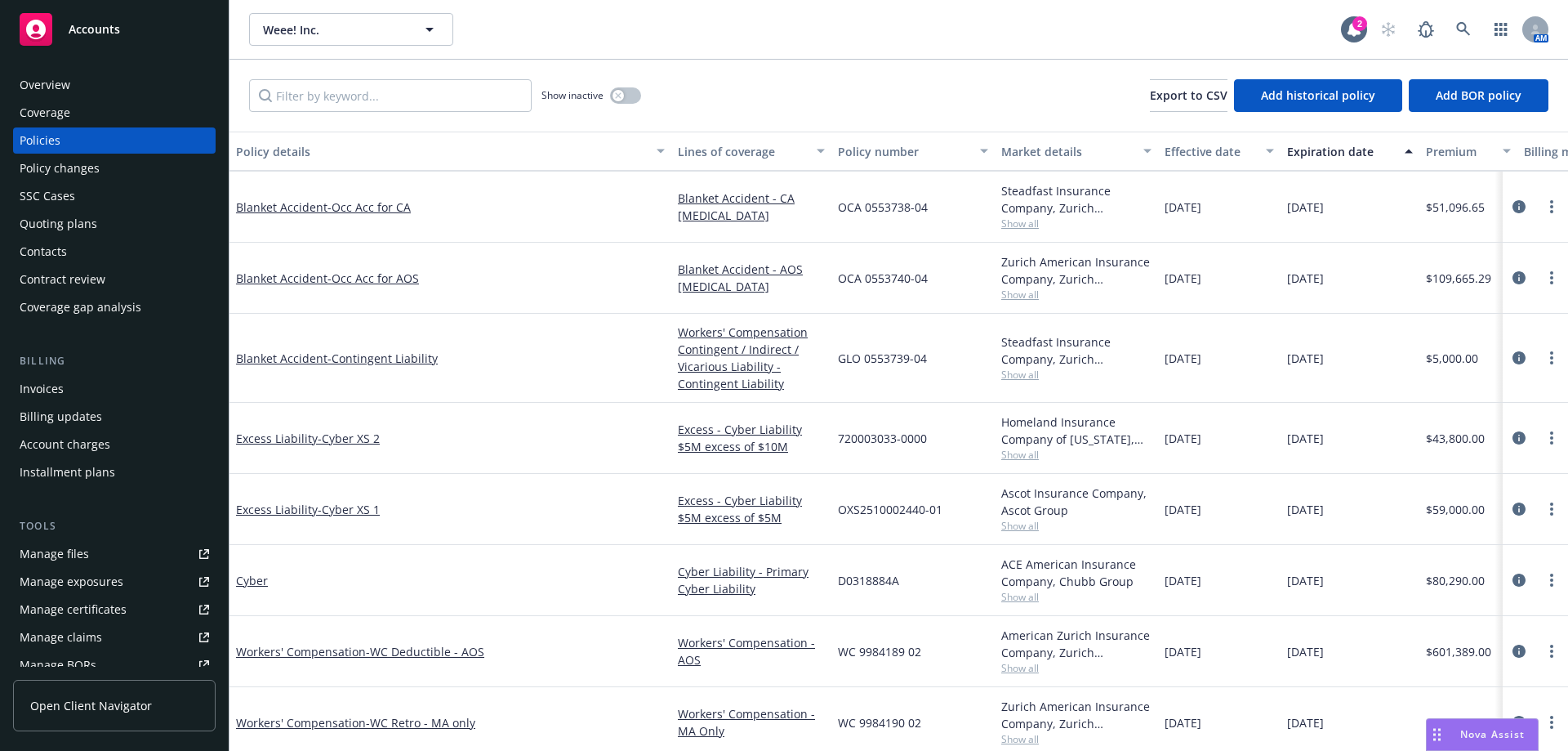
scroll to position [744, 0]
